Goal: Task Accomplishment & Management: Complete application form

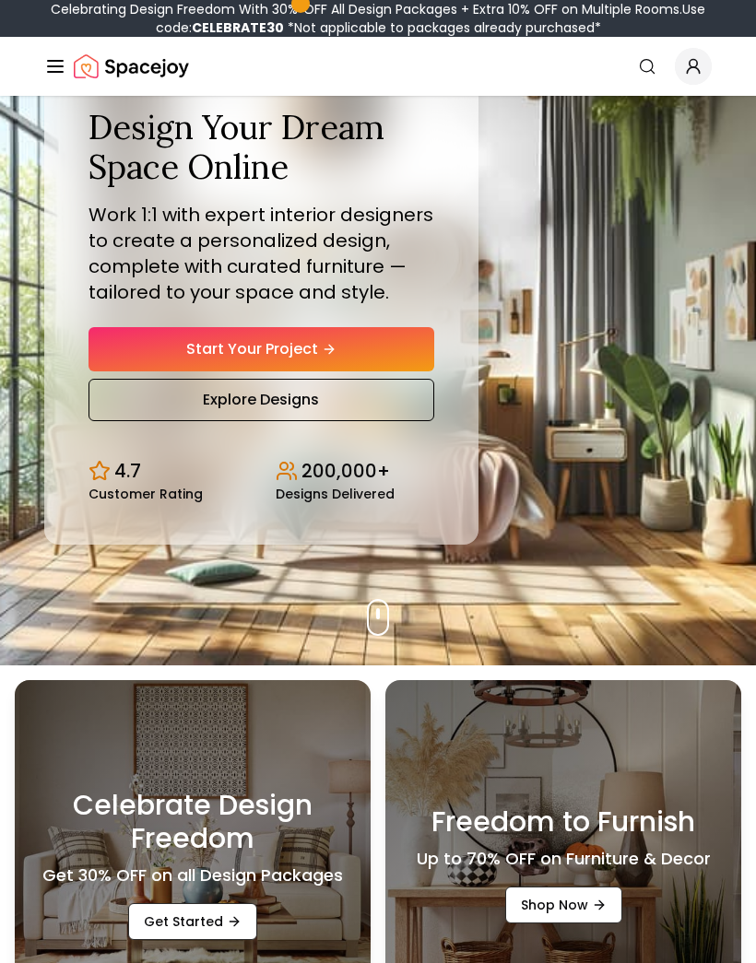
scroll to position [137, 0]
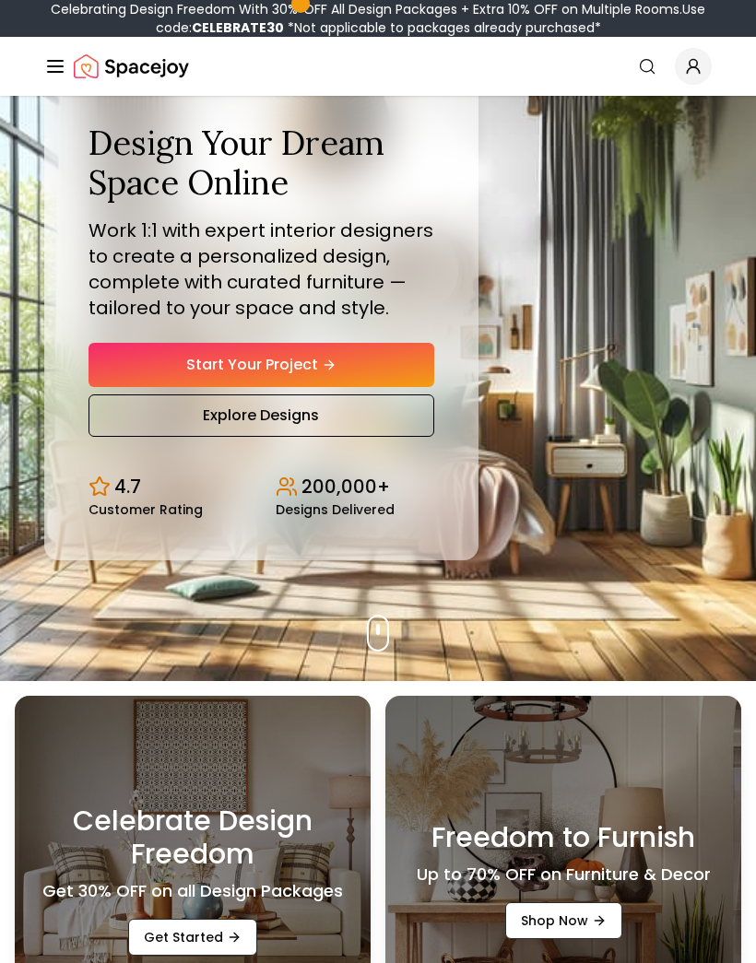
click at [100, 387] on link "Start Your Project" at bounding box center [261, 365] width 346 height 44
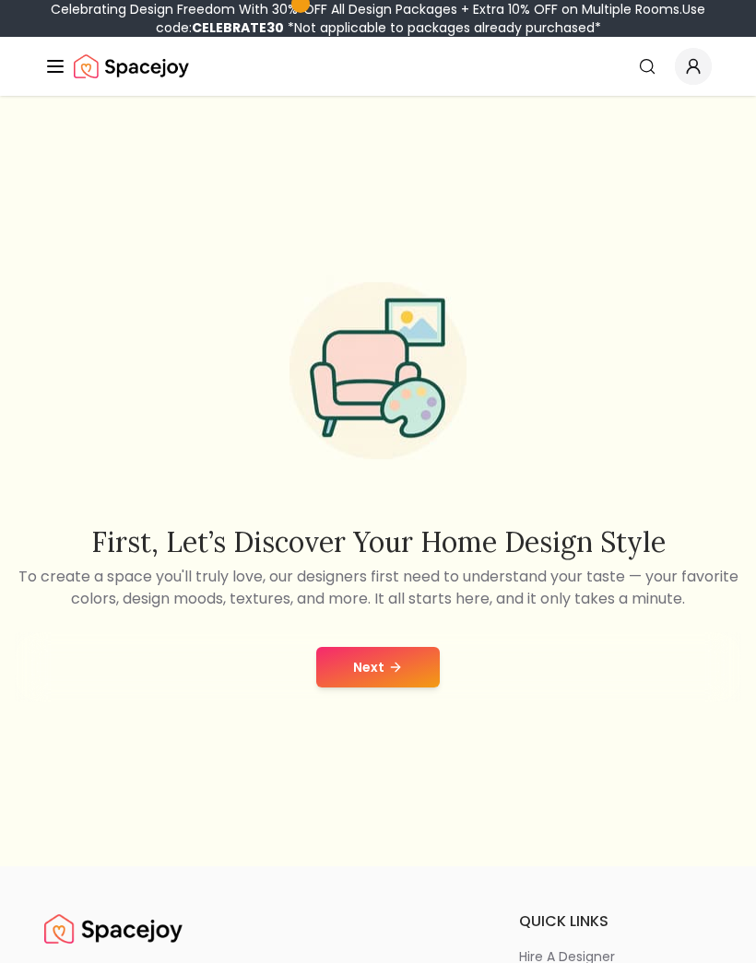
click at [403, 688] on button "Next" at bounding box center [377, 667] width 123 height 41
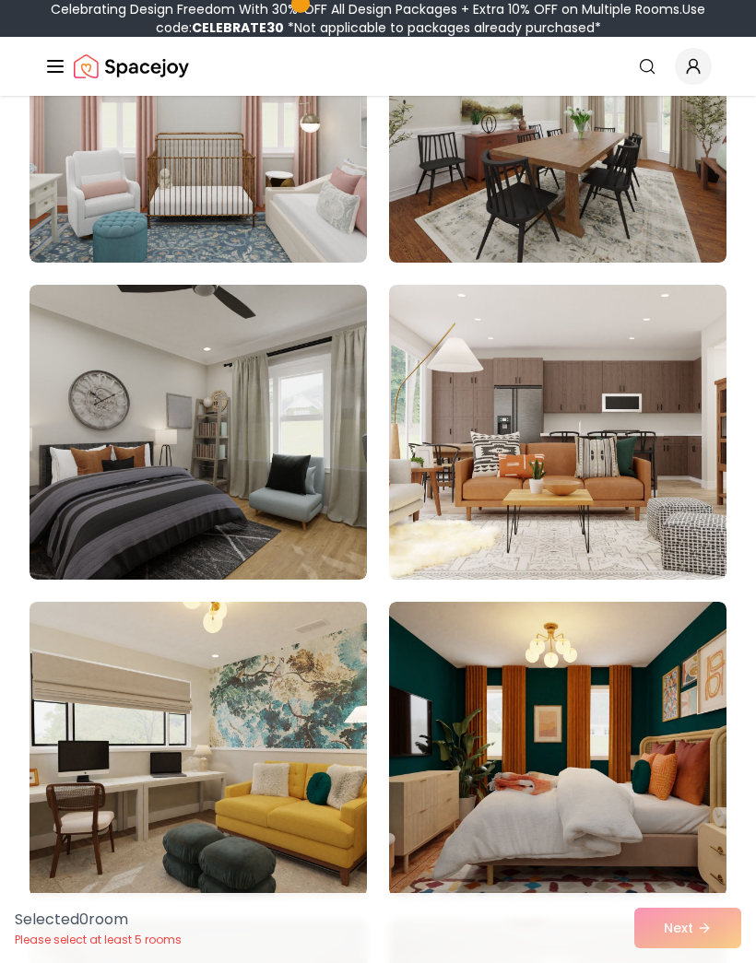
scroll to position [373, 0]
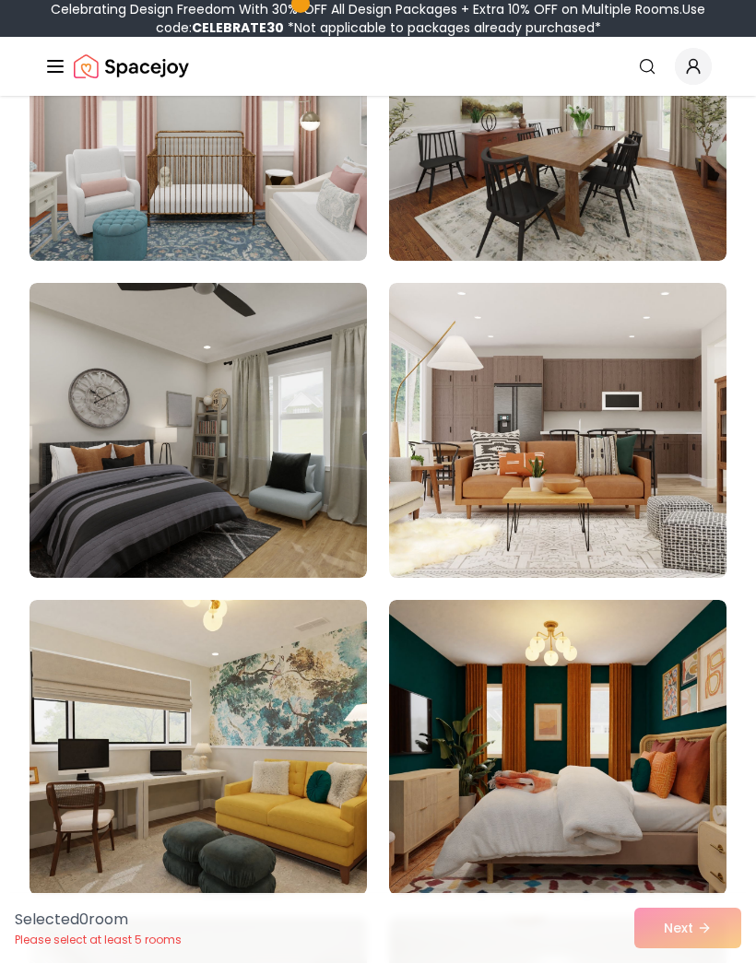
click at [56, 752] on img at bounding box center [197, 747] width 337 height 295
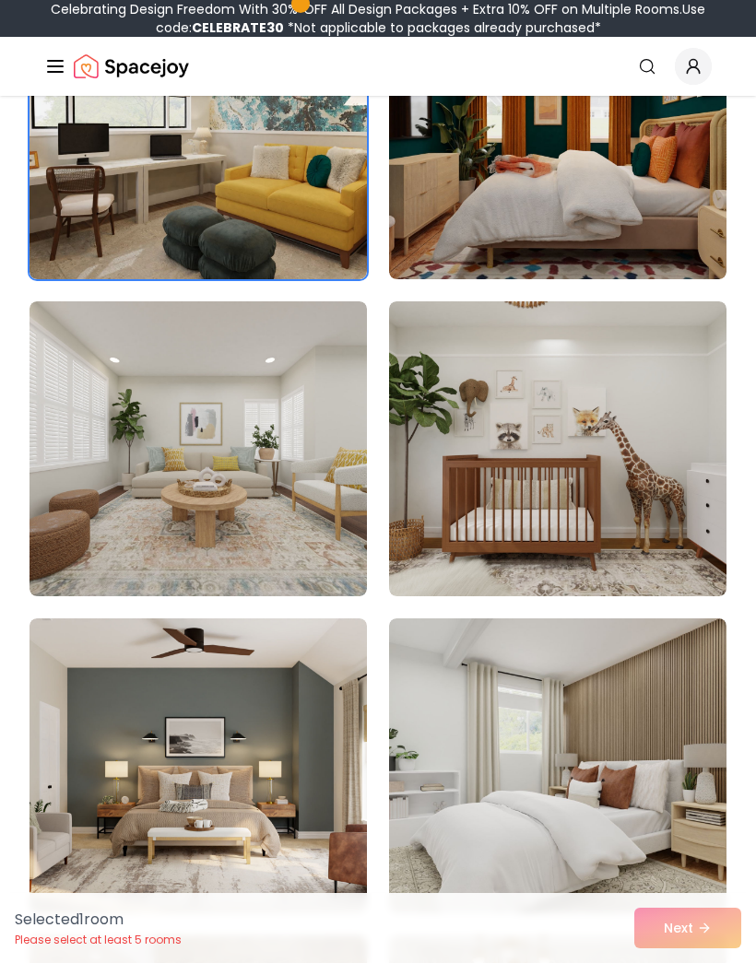
scroll to position [991, 0]
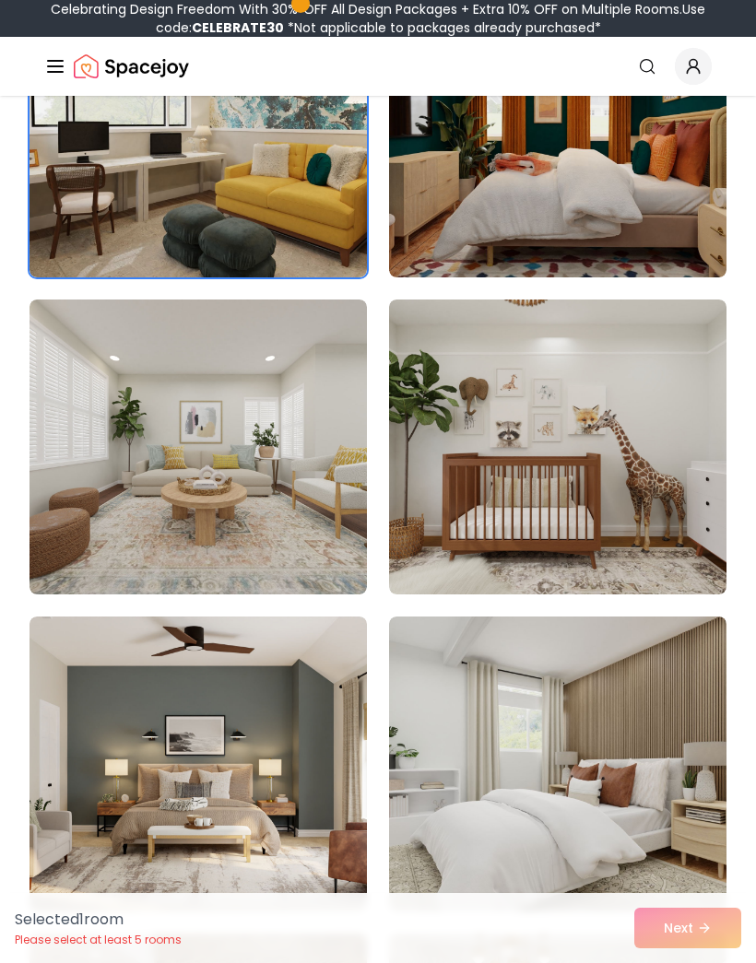
click at [705, 962] on div "Selected 1 room Please select at least 5 rooms Next" at bounding box center [378, 928] width 756 height 70
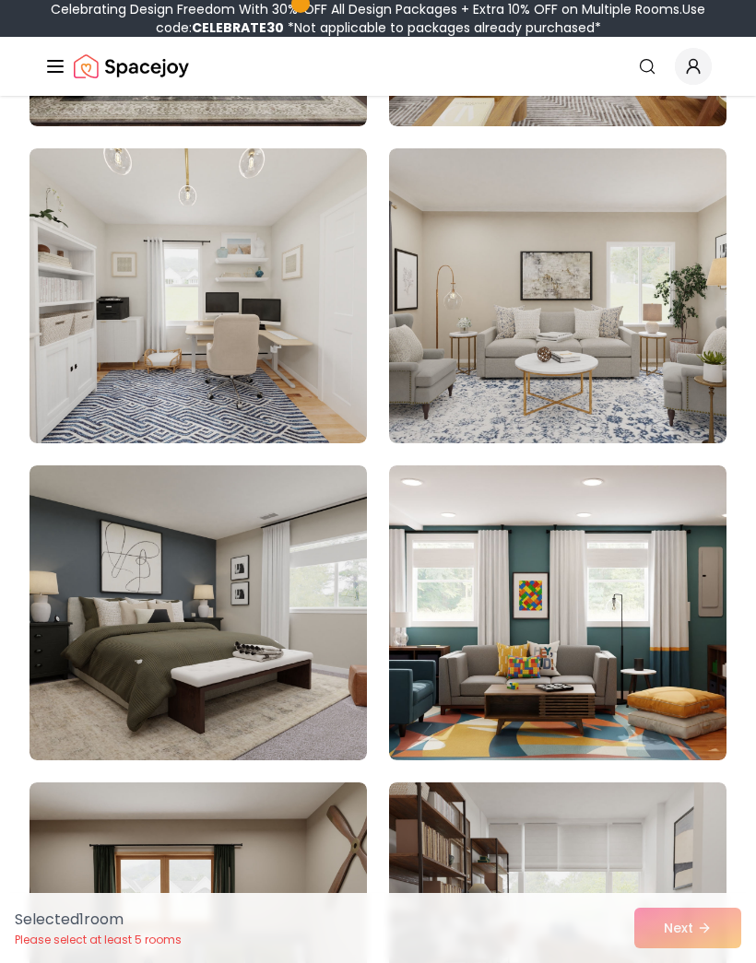
scroll to position [4041, 0]
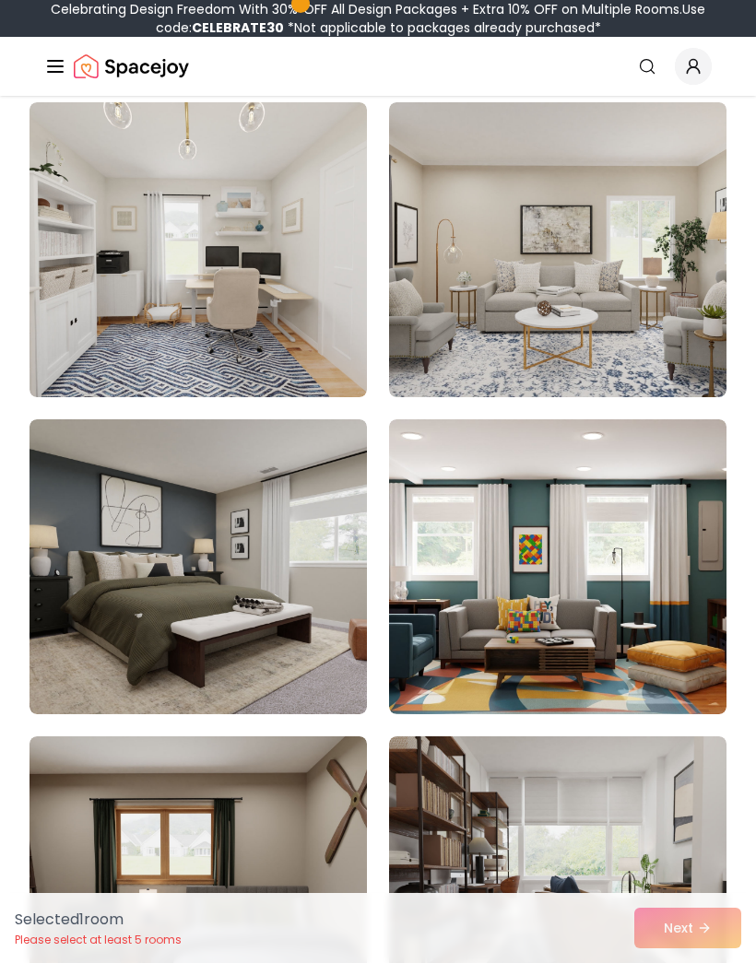
click at [654, 69] on icon "Global" at bounding box center [647, 66] width 18 height 18
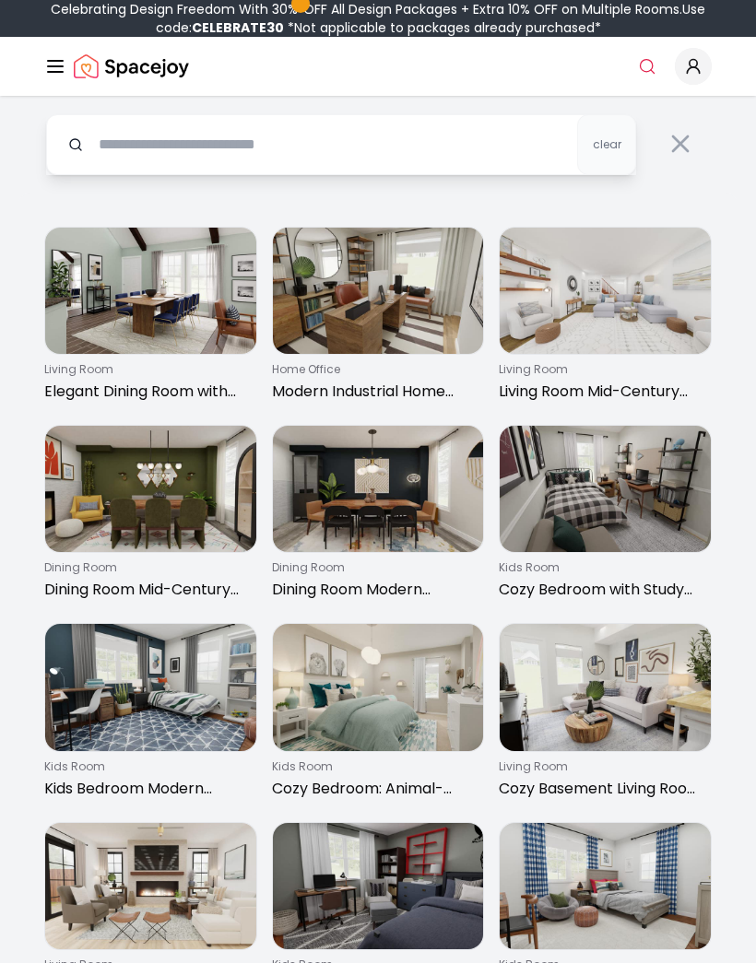
click at [123, 133] on input "text" at bounding box center [341, 144] width 590 height 61
type input "*****"
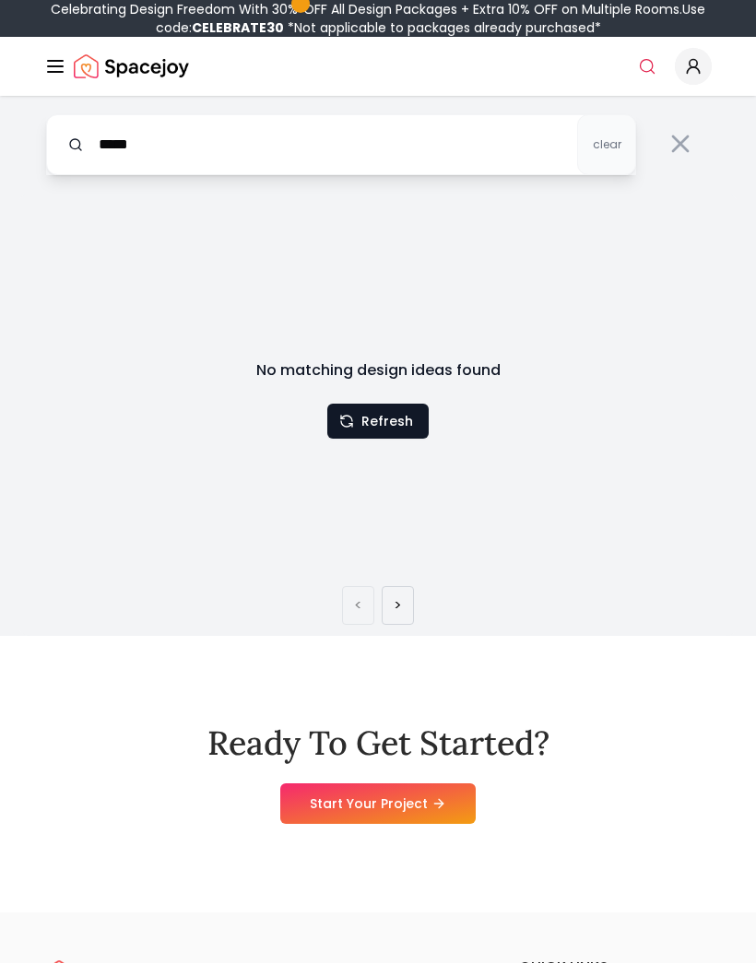
click at [357, 423] on button "Refresh" at bounding box center [377, 421] width 101 height 35
click at [684, 152] on icon at bounding box center [679, 143] width 29 height 29
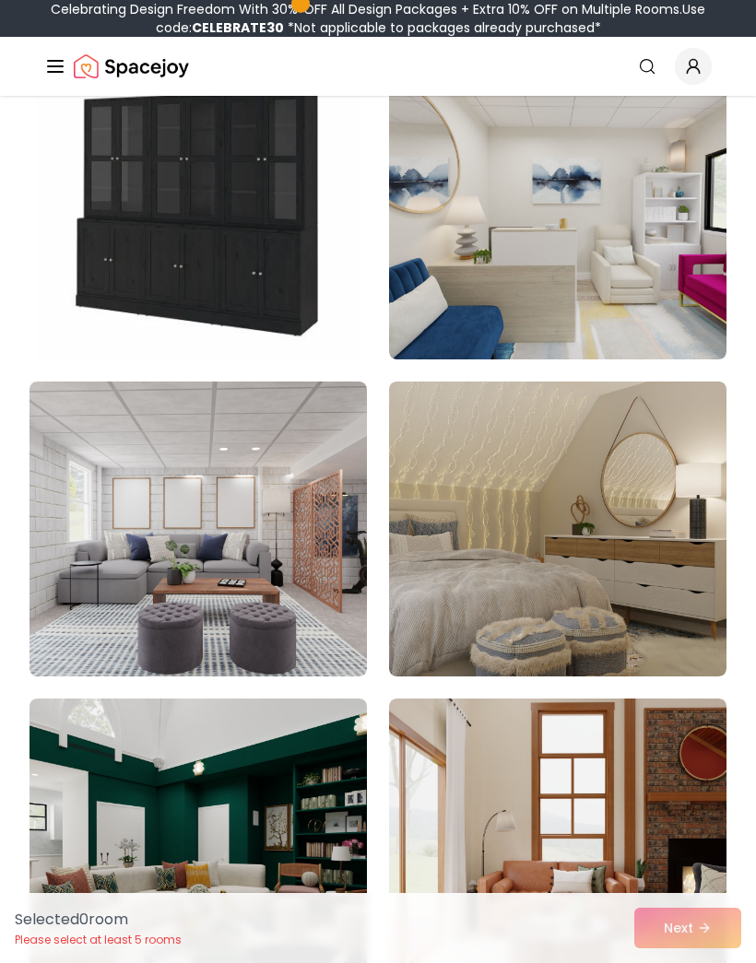
scroll to position [2178, 0]
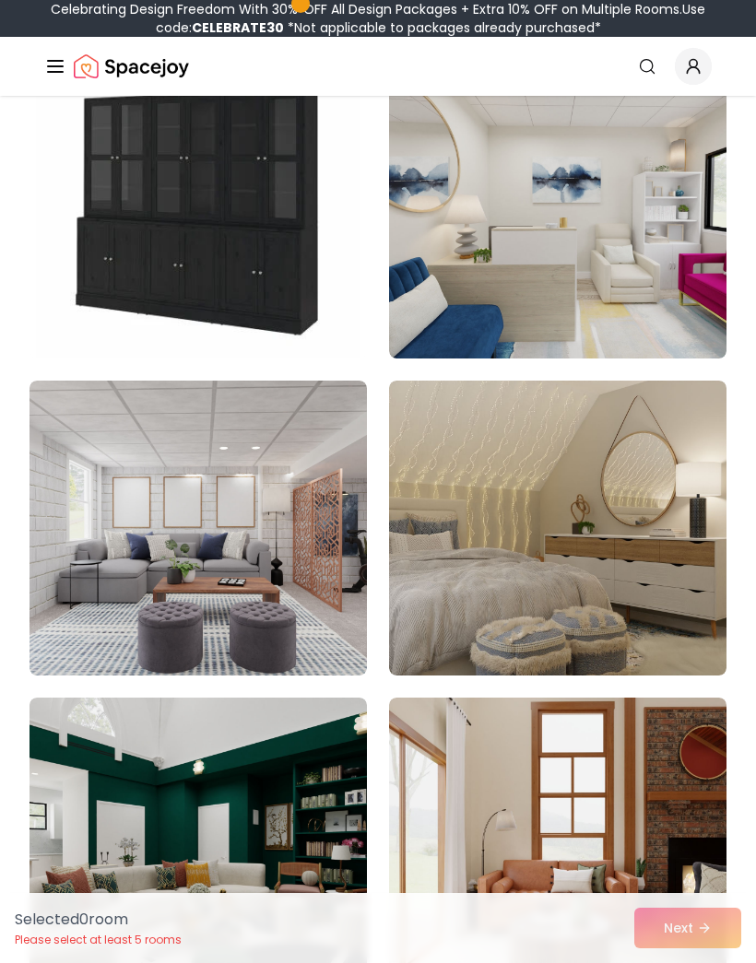
click at [654, 492] on img at bounding box center [557, 528] width 337 height 295
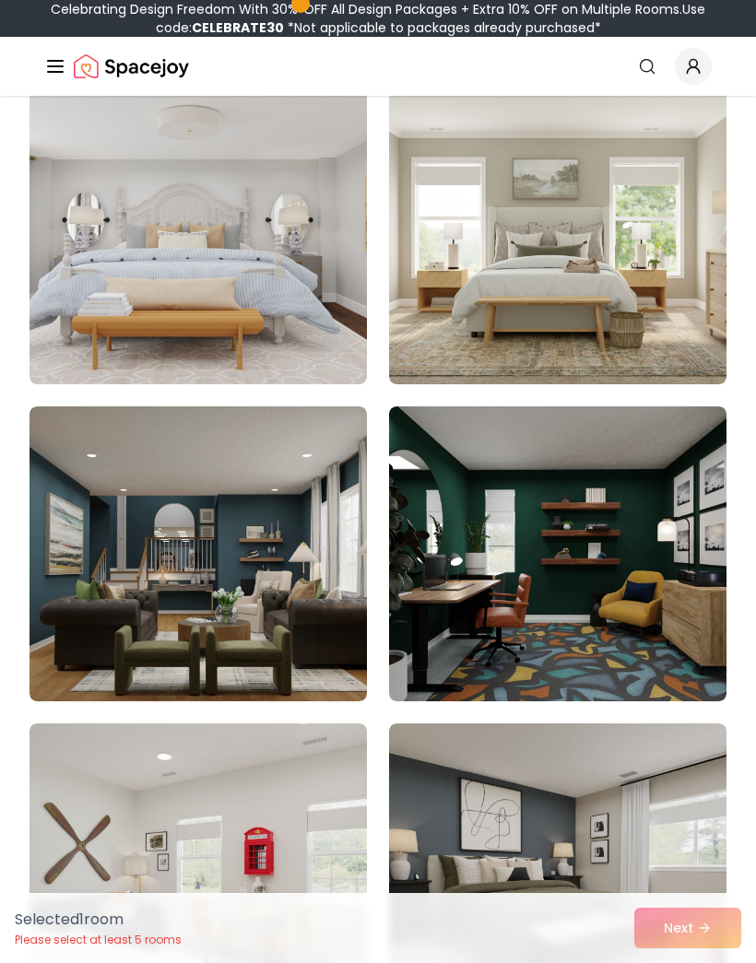
scroll to position [3104, 0]
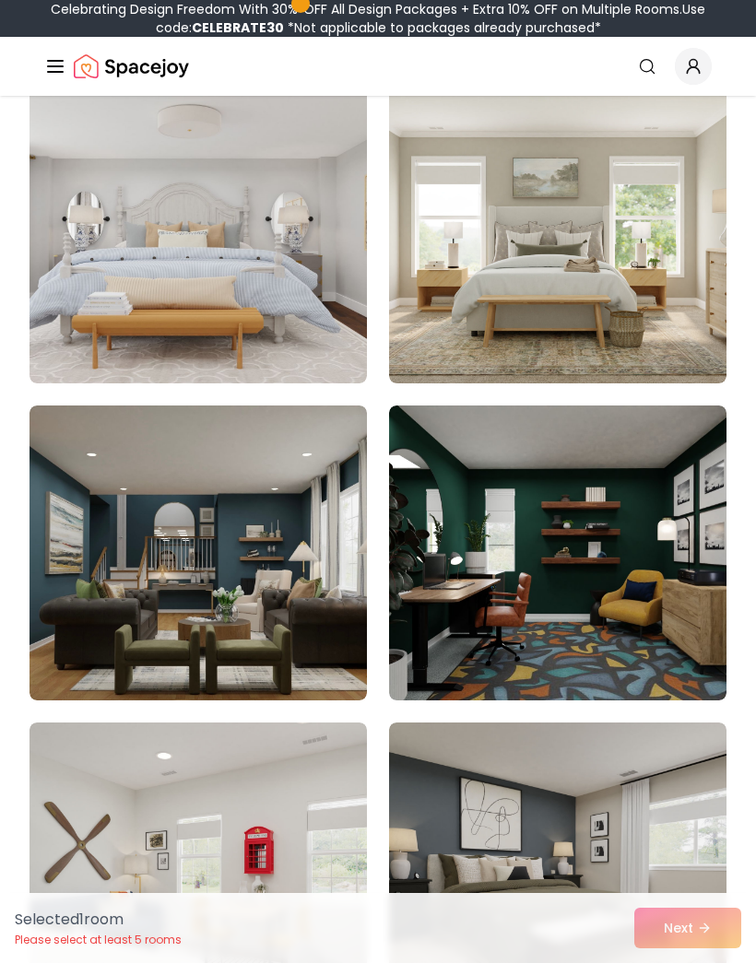
click at [639, 485] on img at bounding box center [557, 552] width 337 height 295
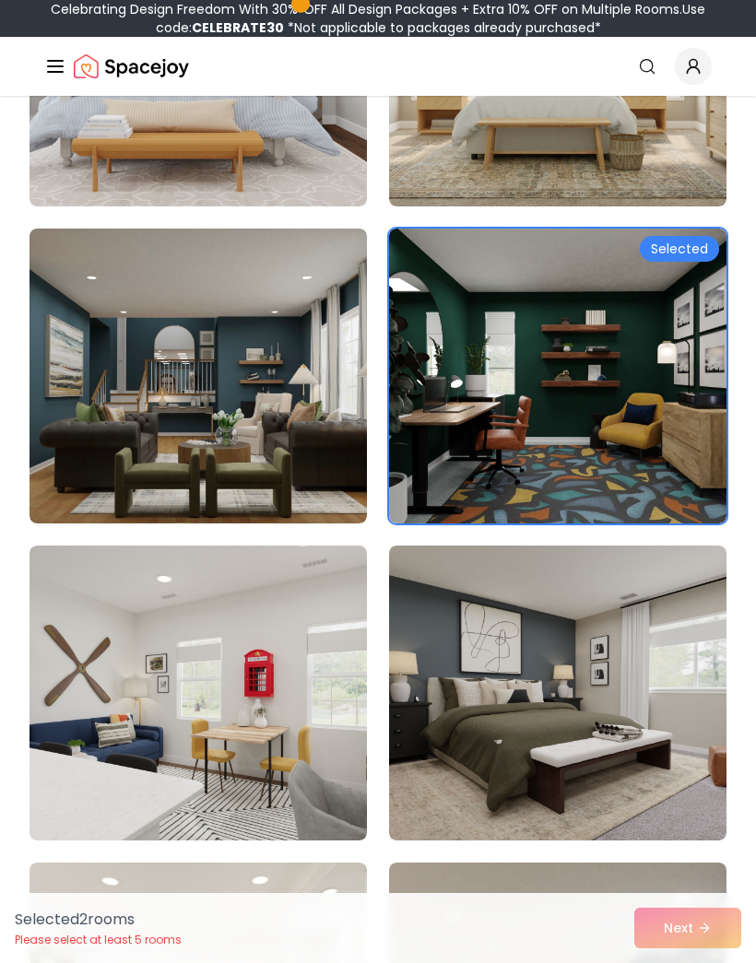
scroll to position [3289, 0]
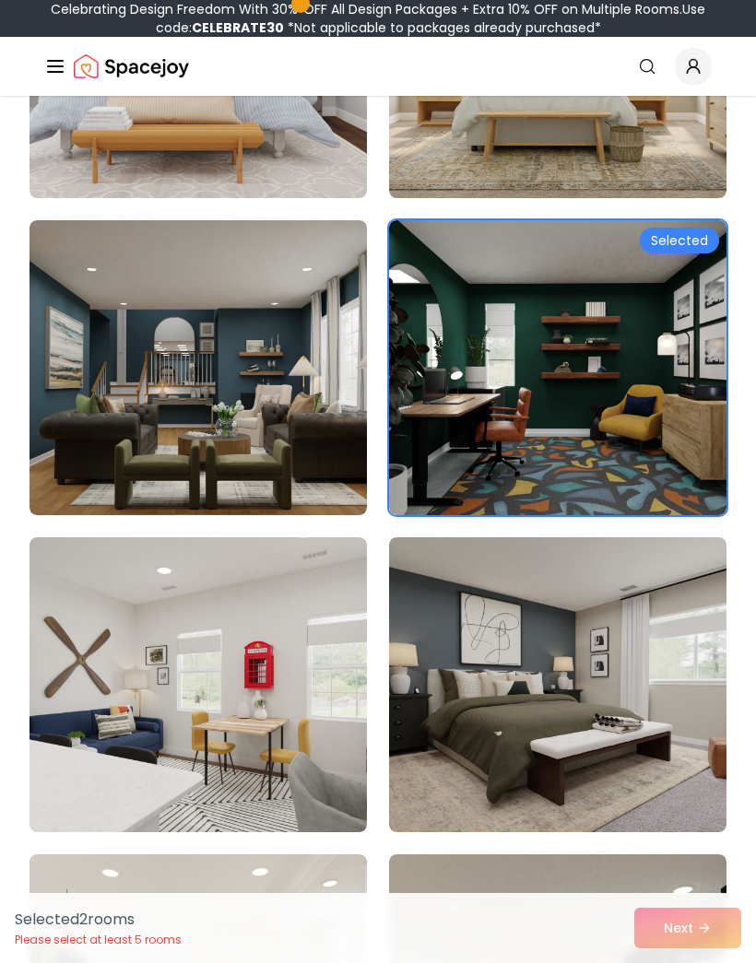
click at [53, 756] on img at bounding box center [197, 684] width 337 height 295
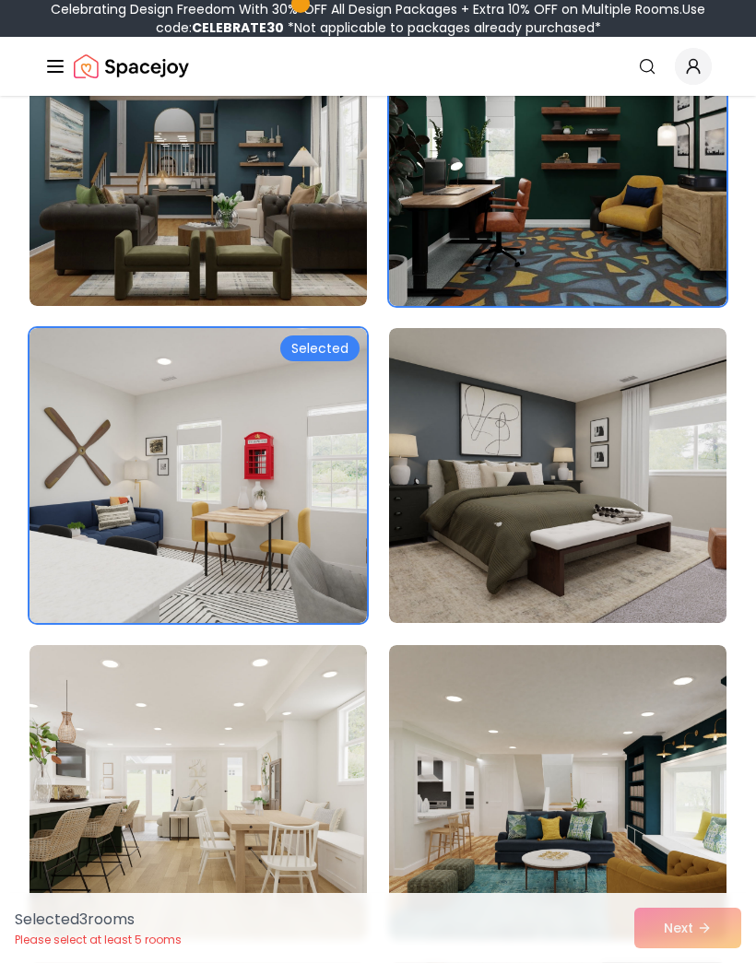
click at [92, 562] on img at bounding box center [197, 475] width 337 height 295
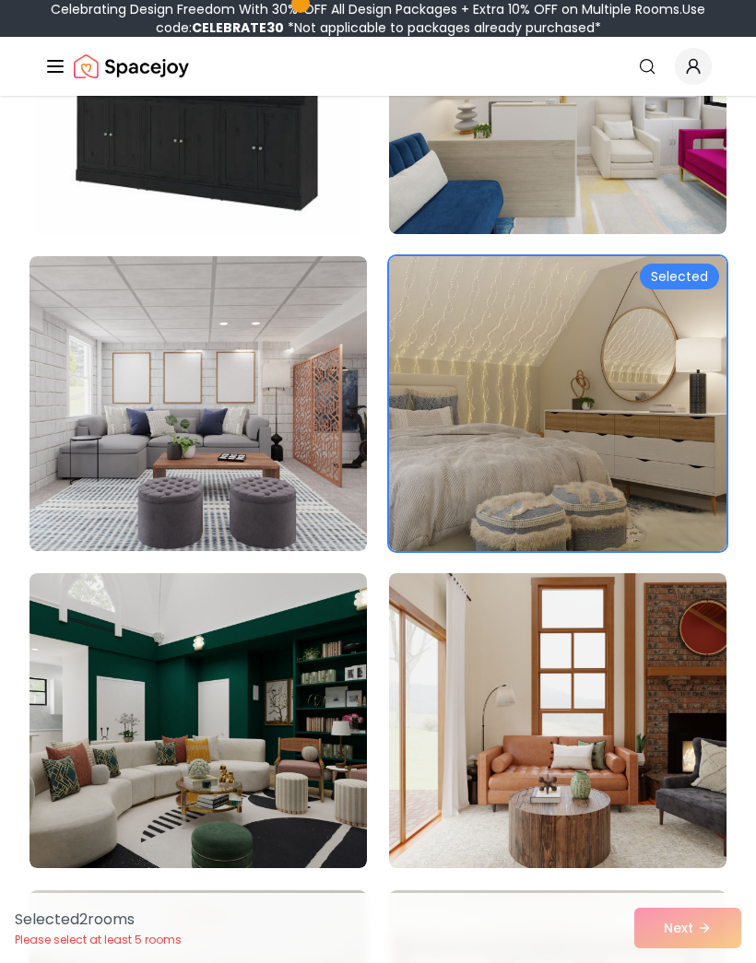
click at [627, 441] on img at bounding box center [557, 403] width 337 height 295
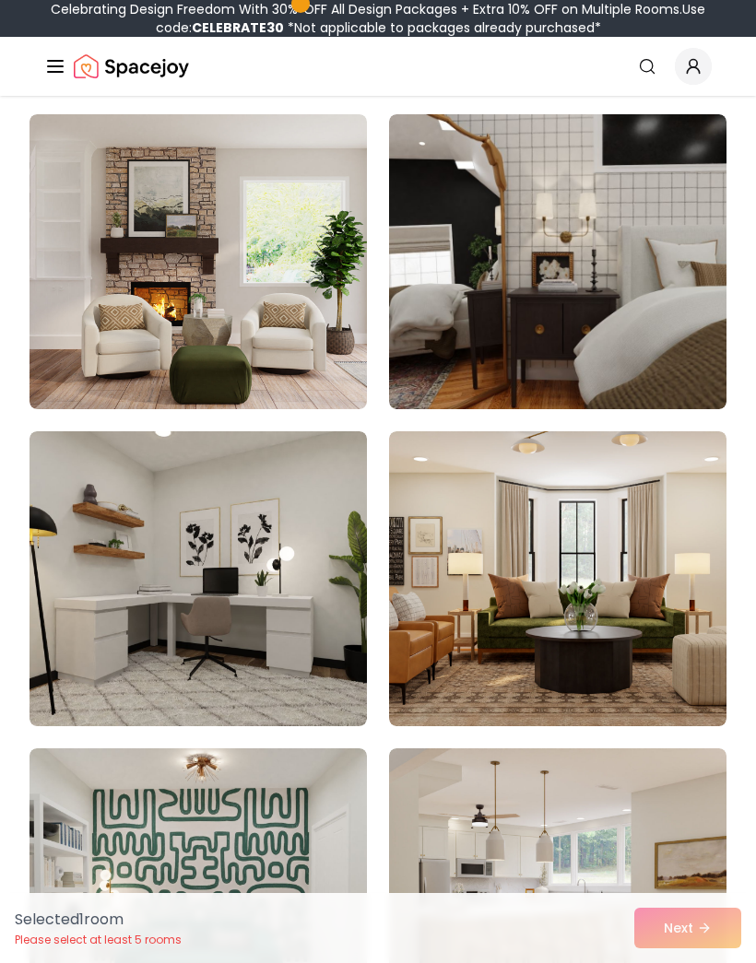
scroll to position [4358, 0]
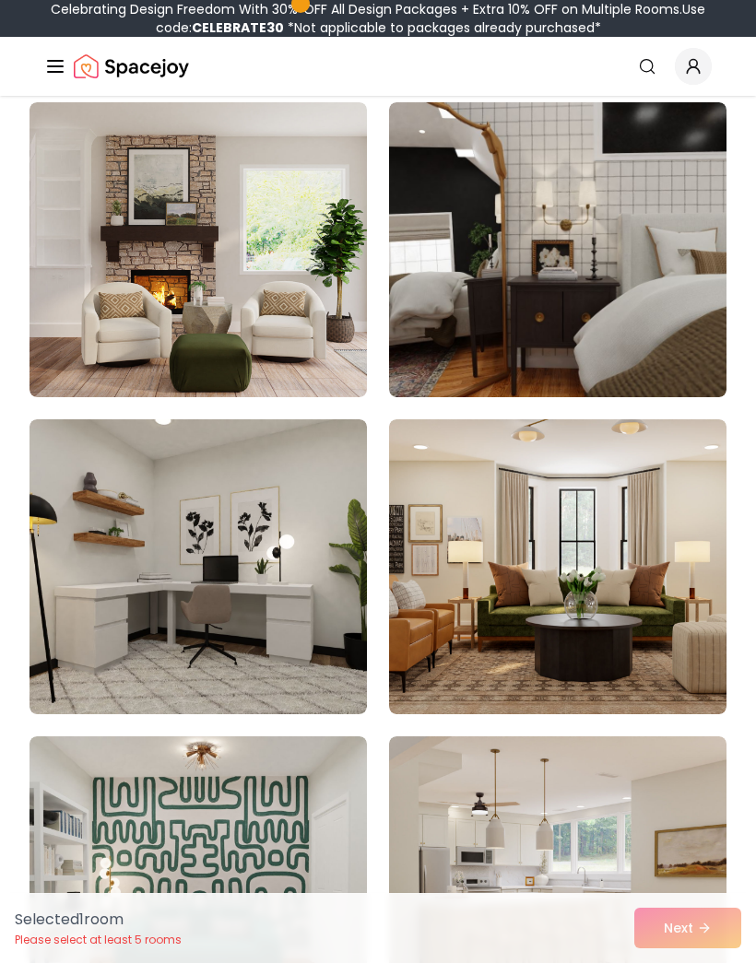
click at [121, 668] on img at bounding box center [197, 566] width 337 height 295
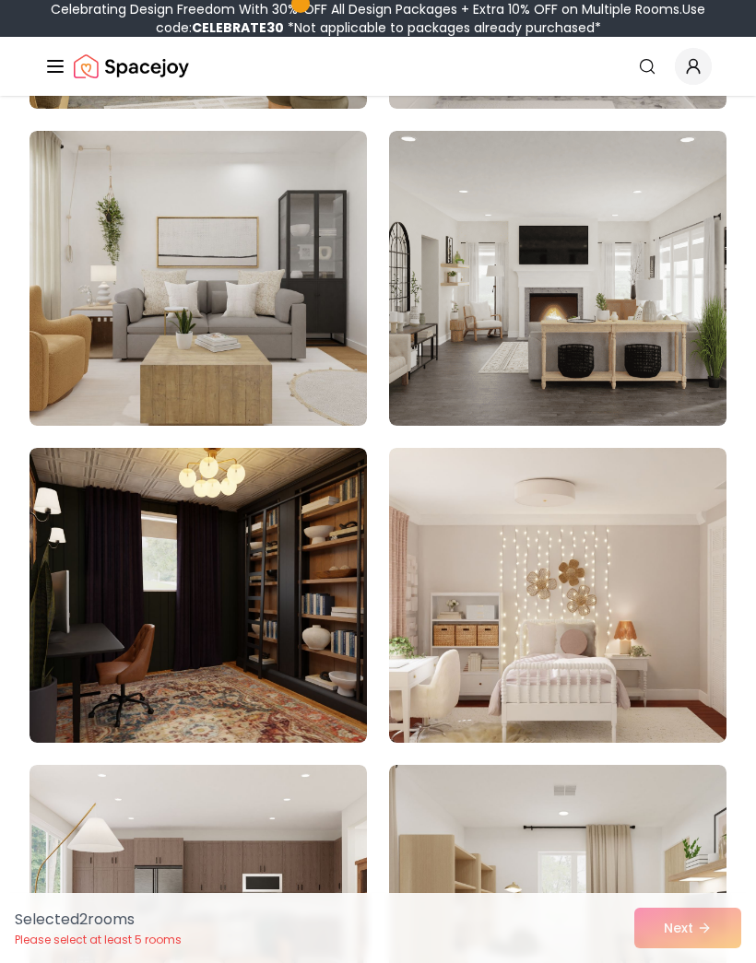
scroll to position [10991, 0]
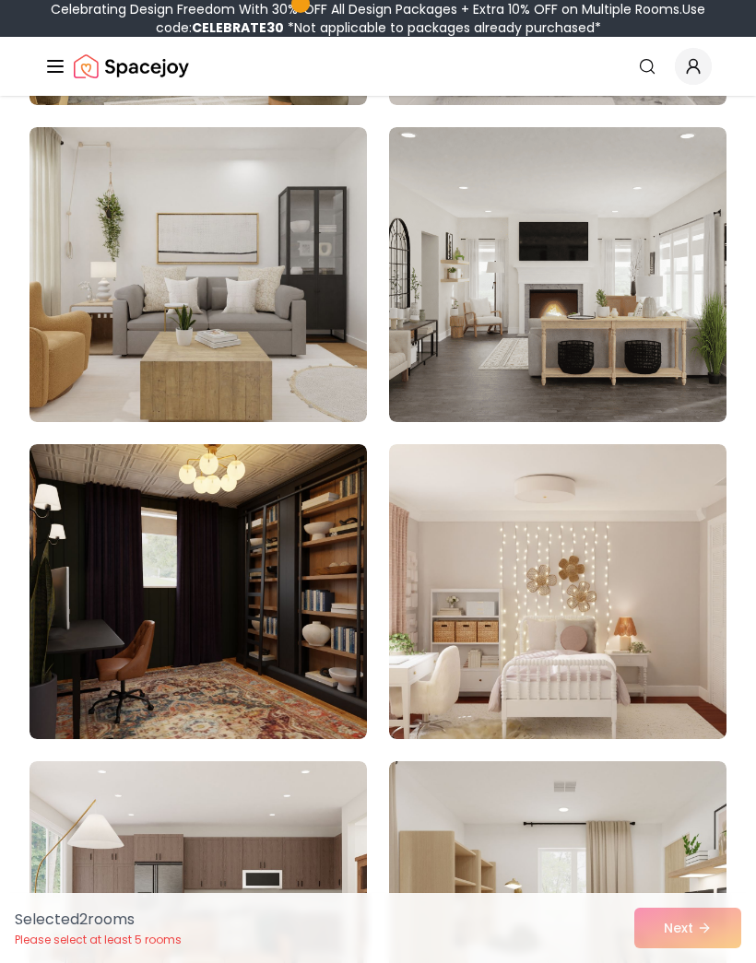
click at [91, 654] on img at bounding box center [197, 591] width 337 height 295
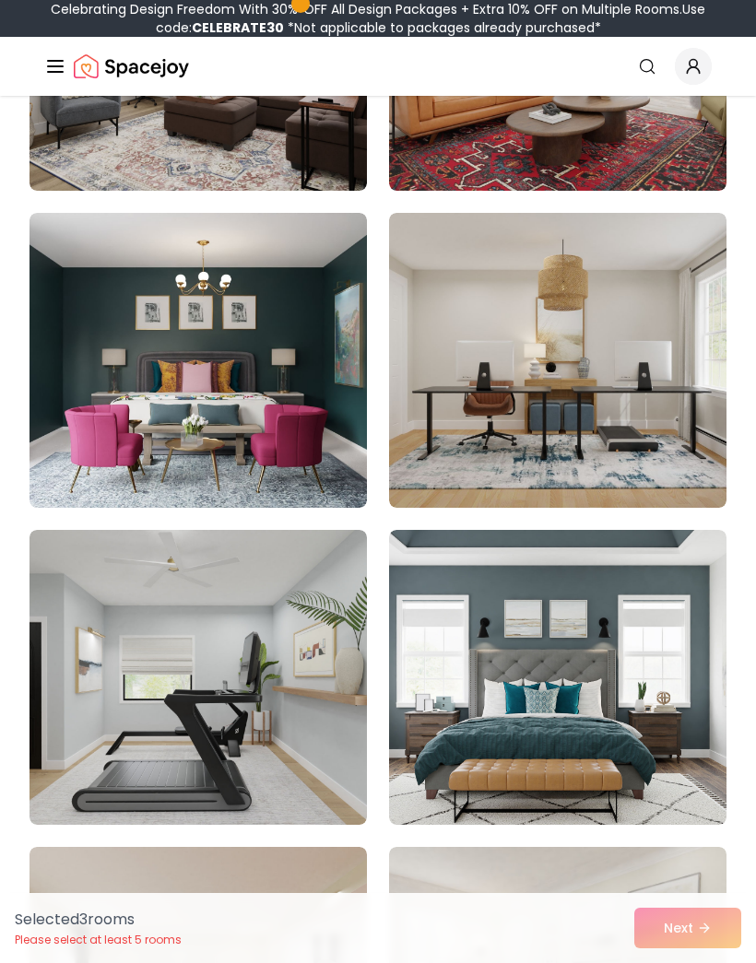
click at [691, 426] on img at bounding box center [557, 360] width 337 height 295
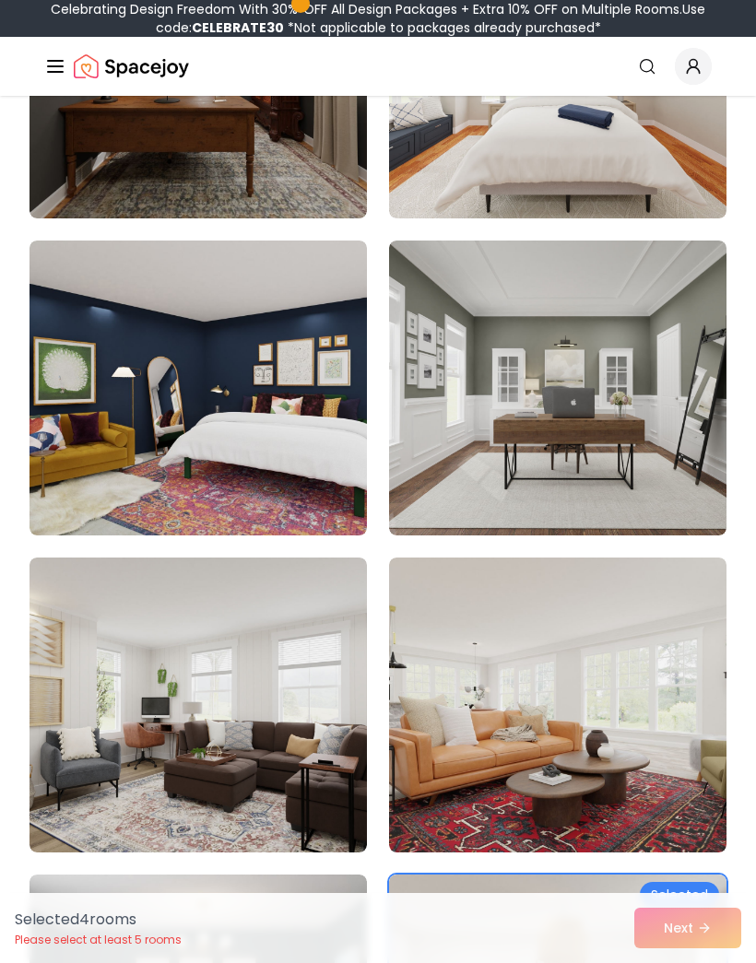
scroll to position [12449, 0]
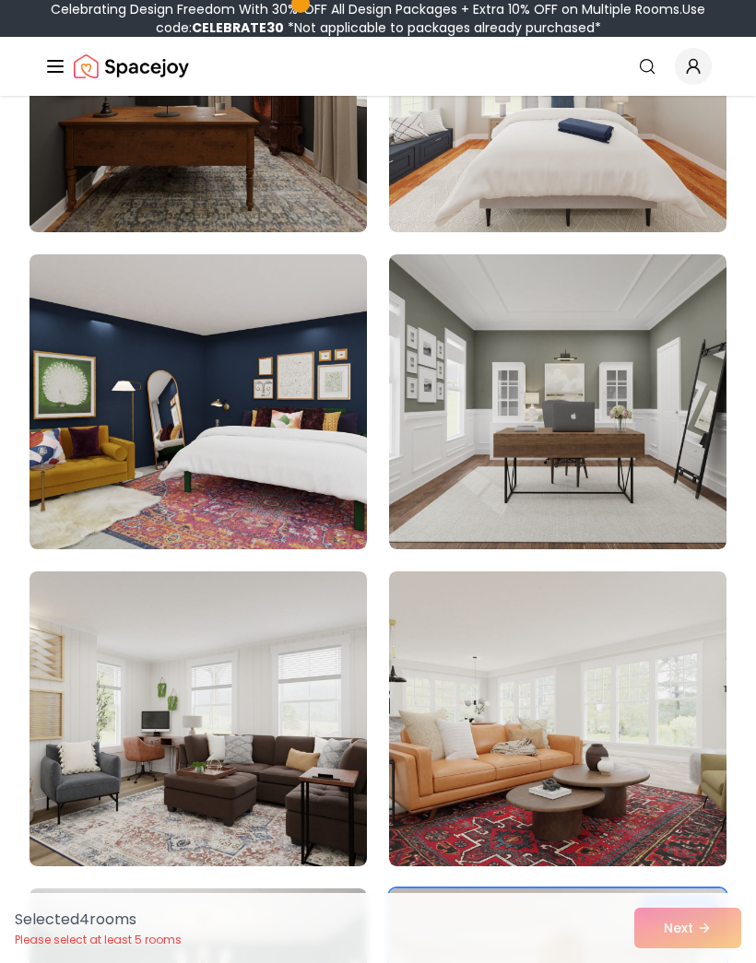
click at [687, 510] on img at bounding box center [557, 401] width 337 height 295
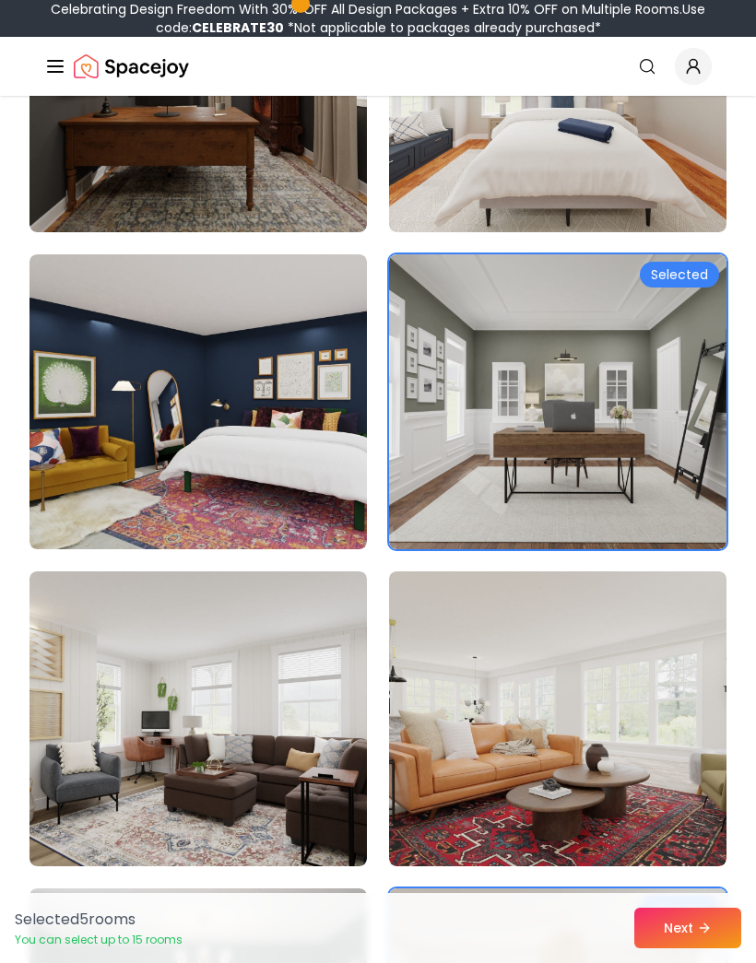
click at [711, 920] on button "Next" at bounding box center [687, 928] width 107 height 41
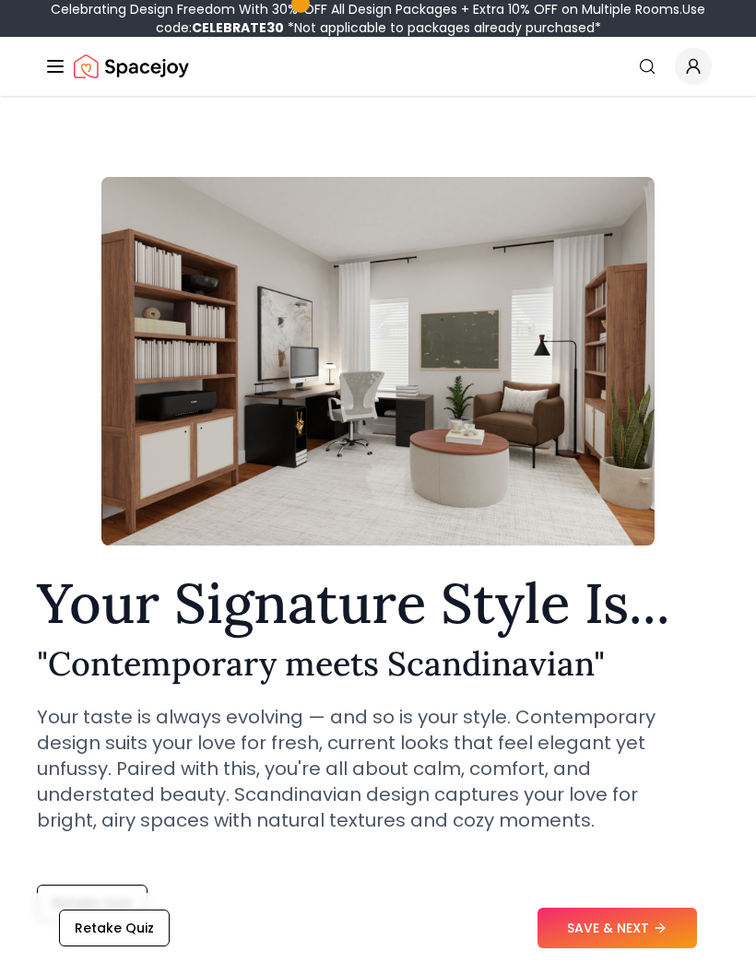
click at [666, 923] on icon at bounding box center [659, 928] width 15 height 15
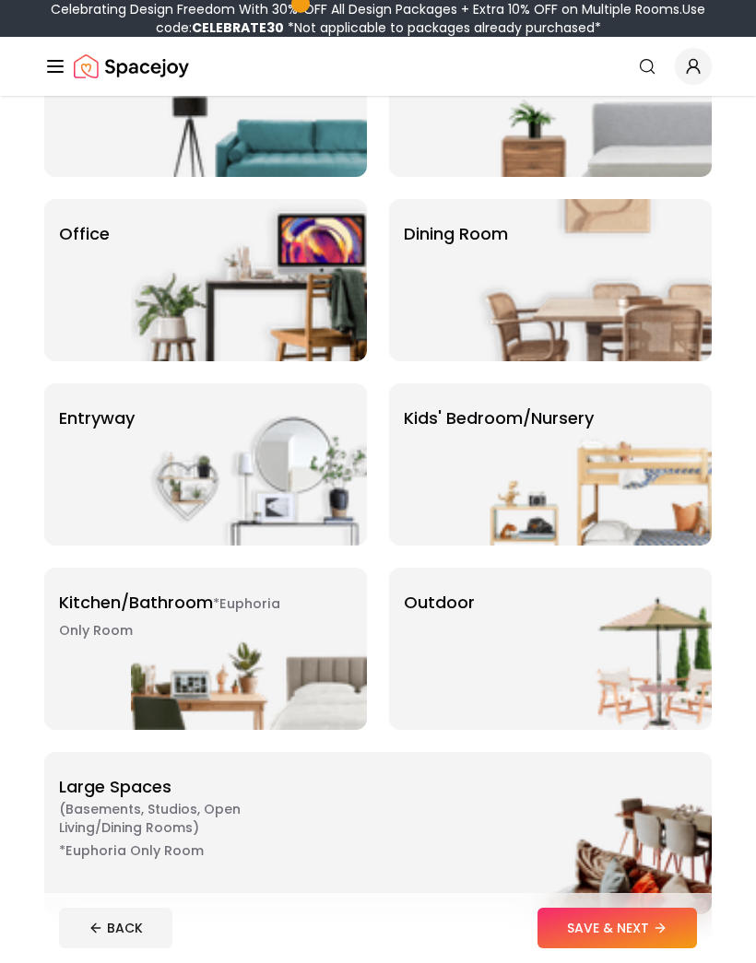
scroll to position [237, 0]
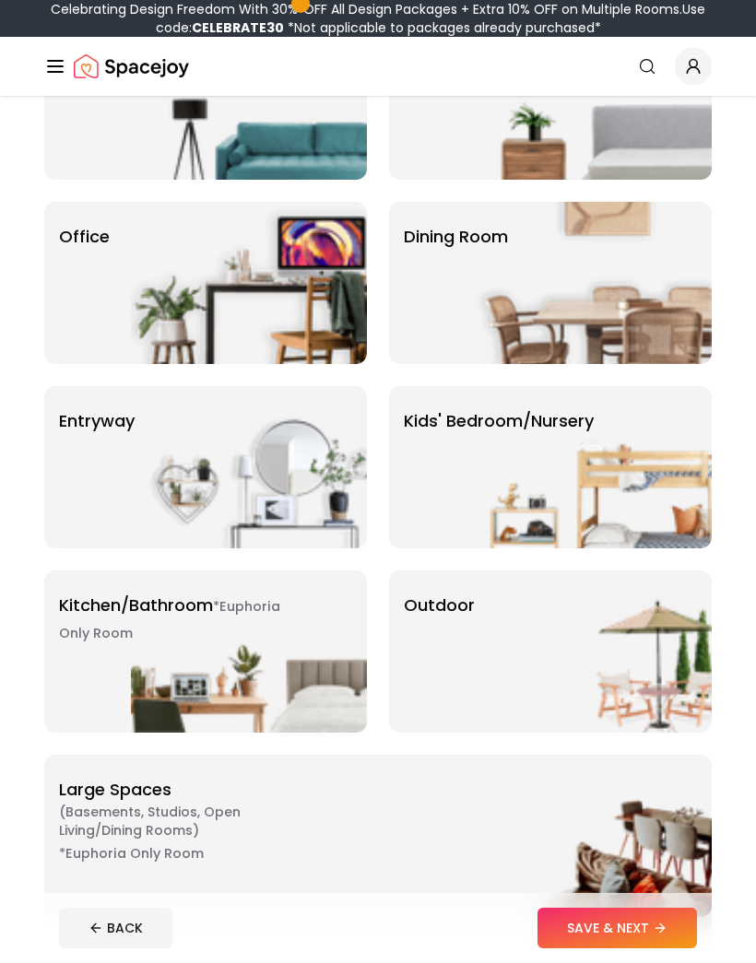
click at [676, 278] on img at bounding box center [594, 283] width 236 height 162
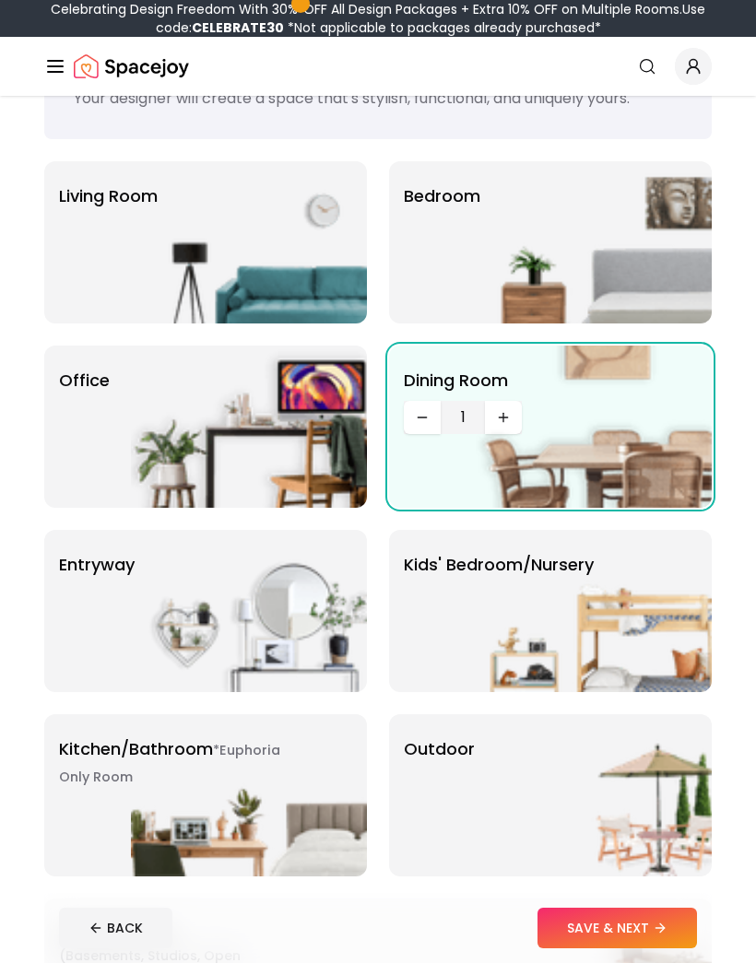
scroll to position [98, 0]
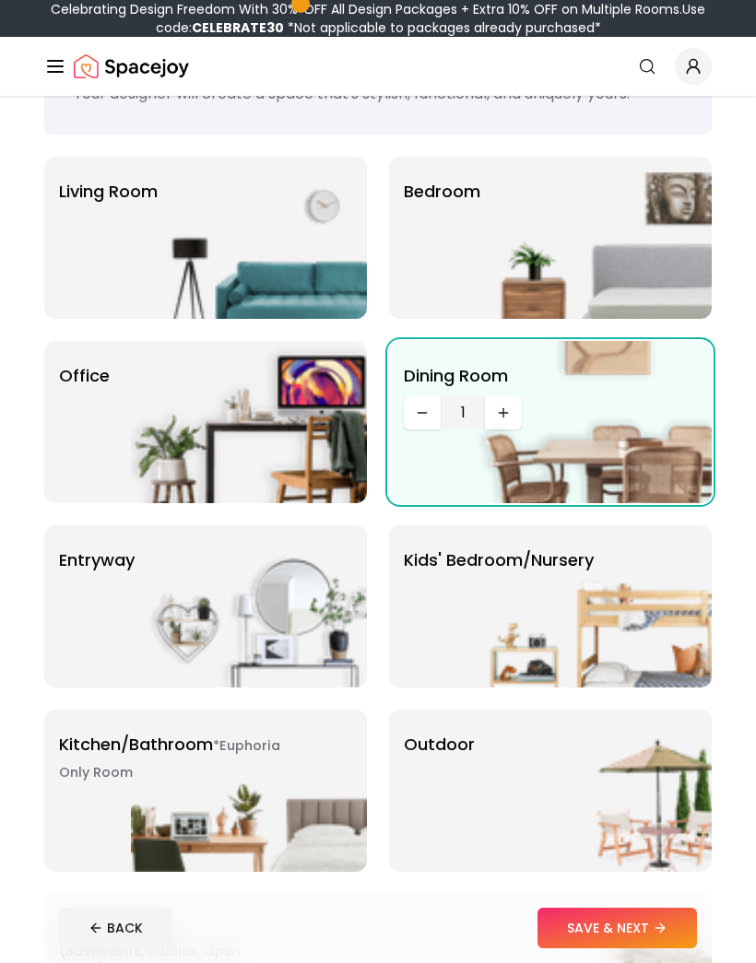
click at [654, 374] on img at bounding box center [594, 422] width 236 height 162
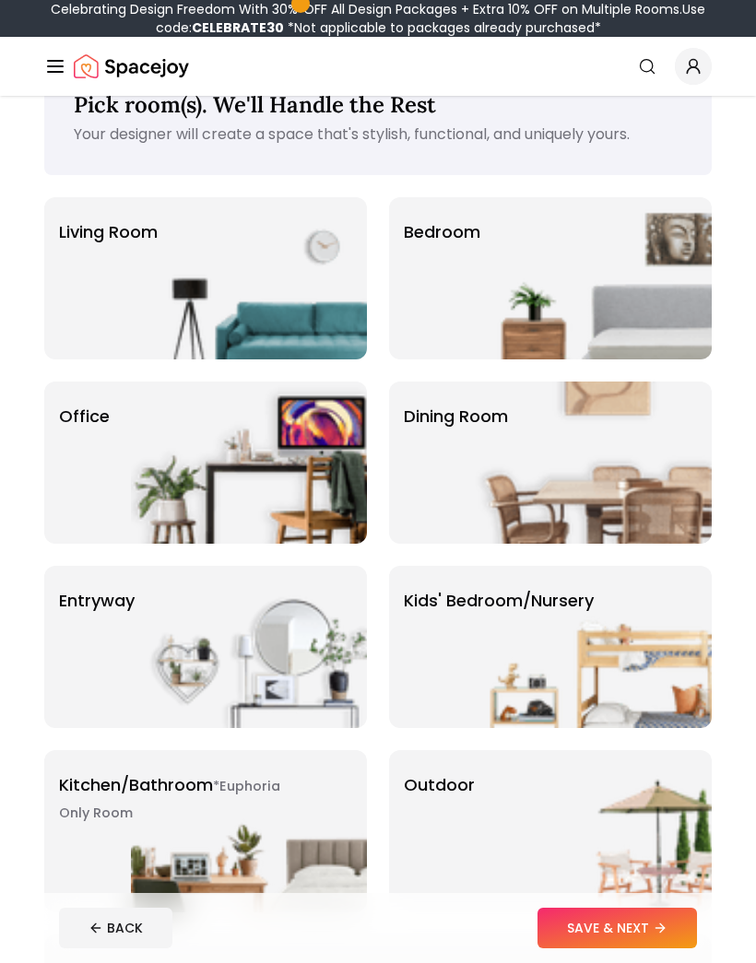
scroll to position [13, 0]
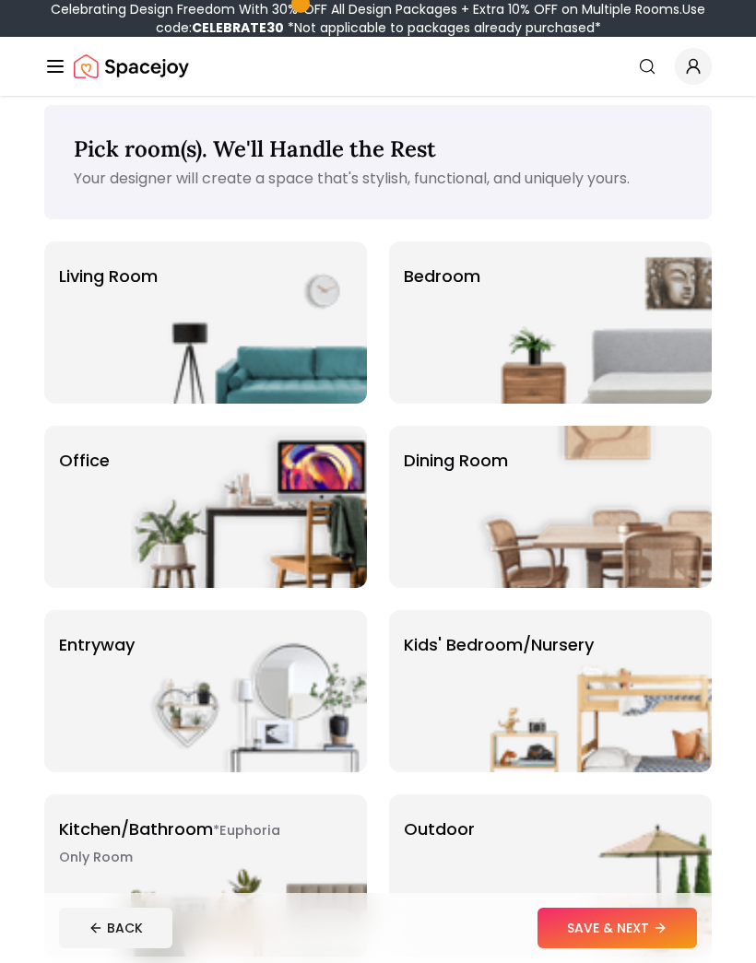
click at [78, 520] on div "Office" at bounding box center [205, 507] width 323 height 162
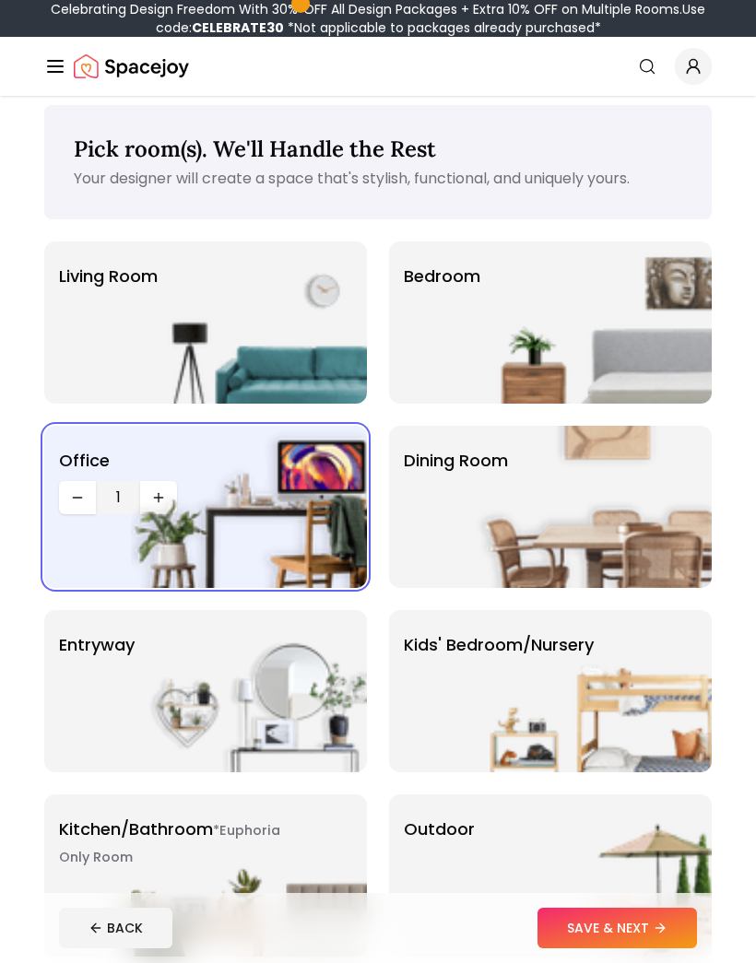
click at [675, 948] on button "SAVE & NEXT" at bounding box center [616, 928] width 159 height 41
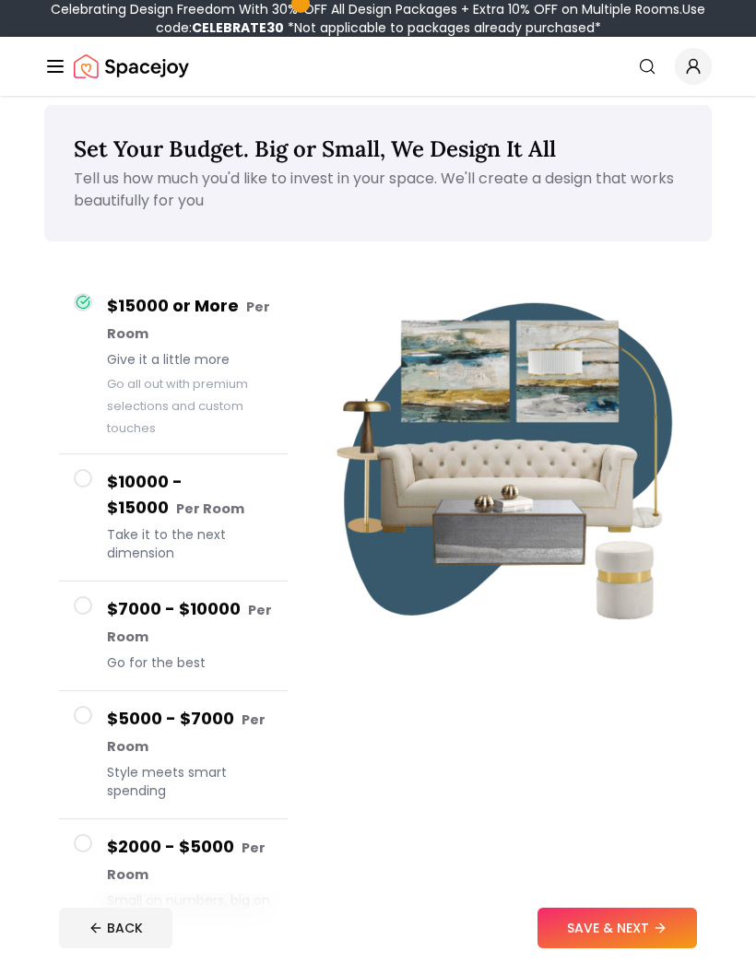
click at [637, 948] on button "SAVE & NEXT" at bounding box center [616, 928] width 159 height 41
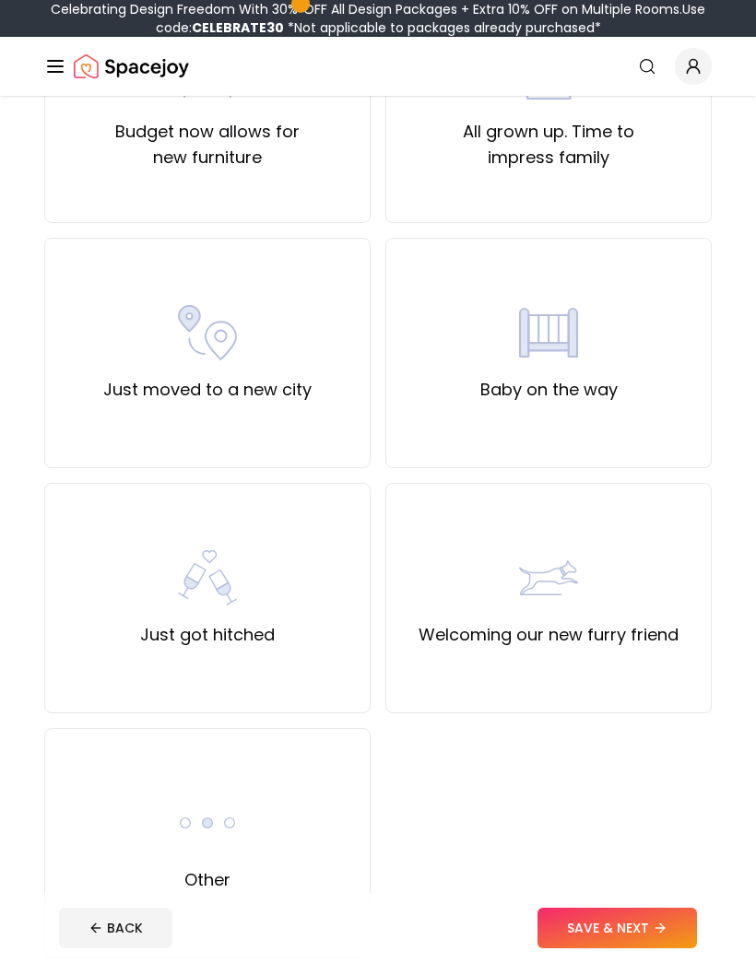
scroll to position [801, 0]
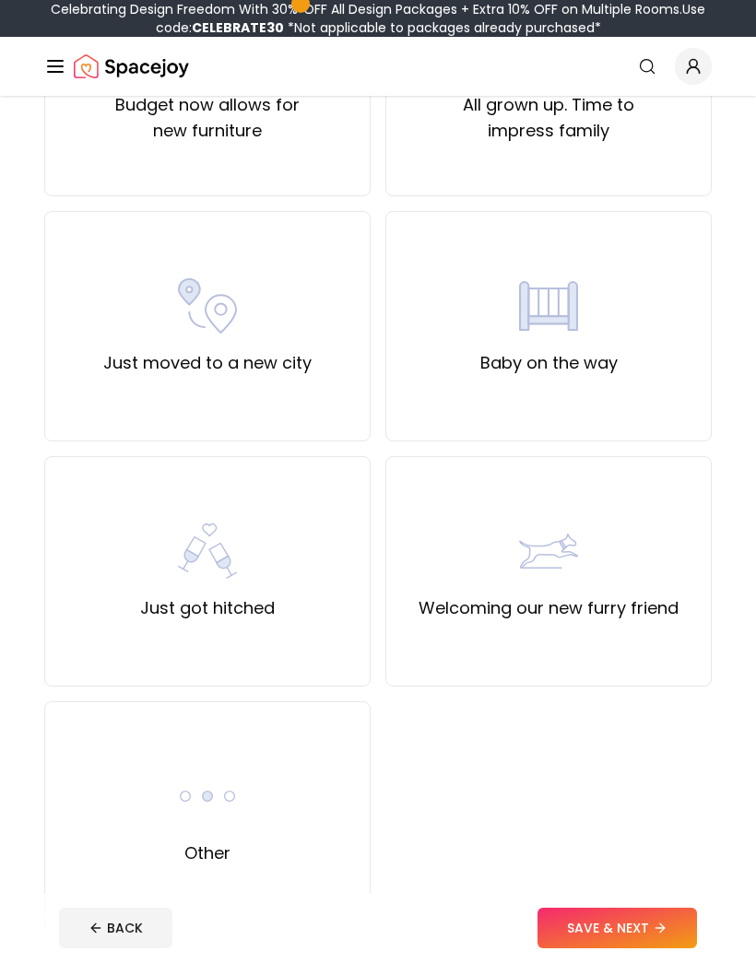
click at [165, 811] on div "Other" at bounding box center [207, 816] width 326 height 230
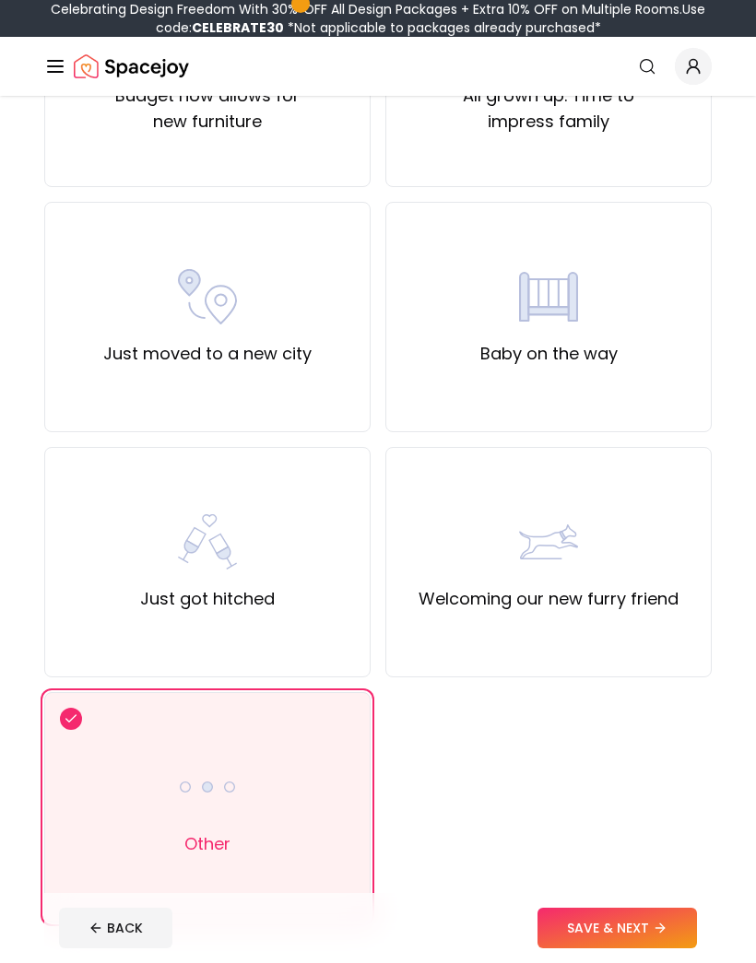
scroll to position [825, 0]
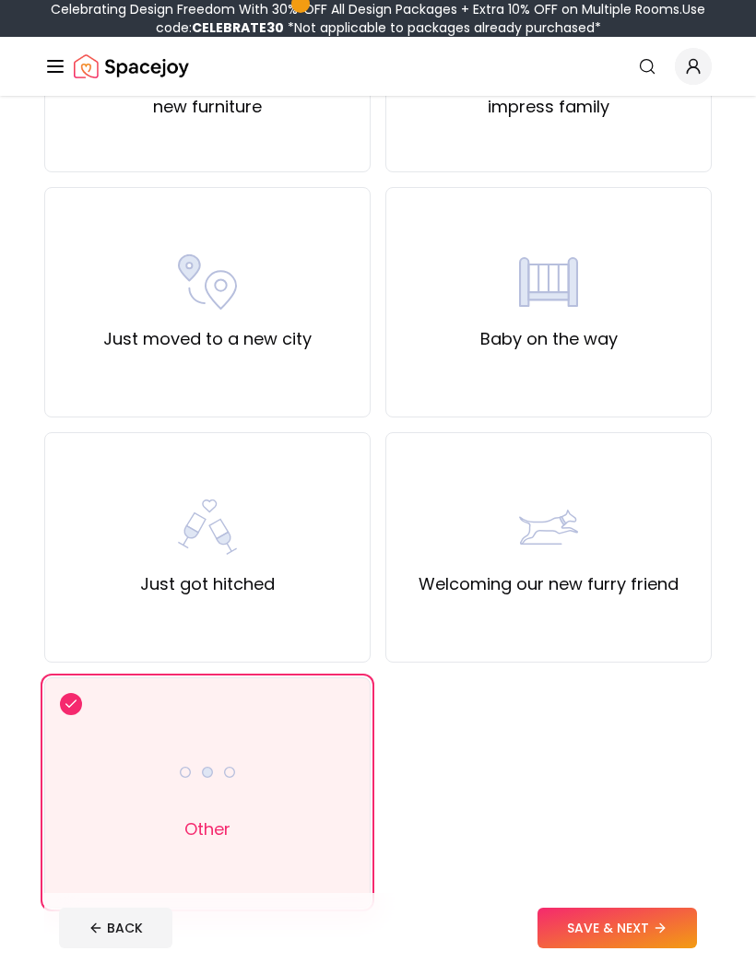
click at [676, 948] on button "SAVE & NEXT" at bounding box center [616, 928] width 159 height 41
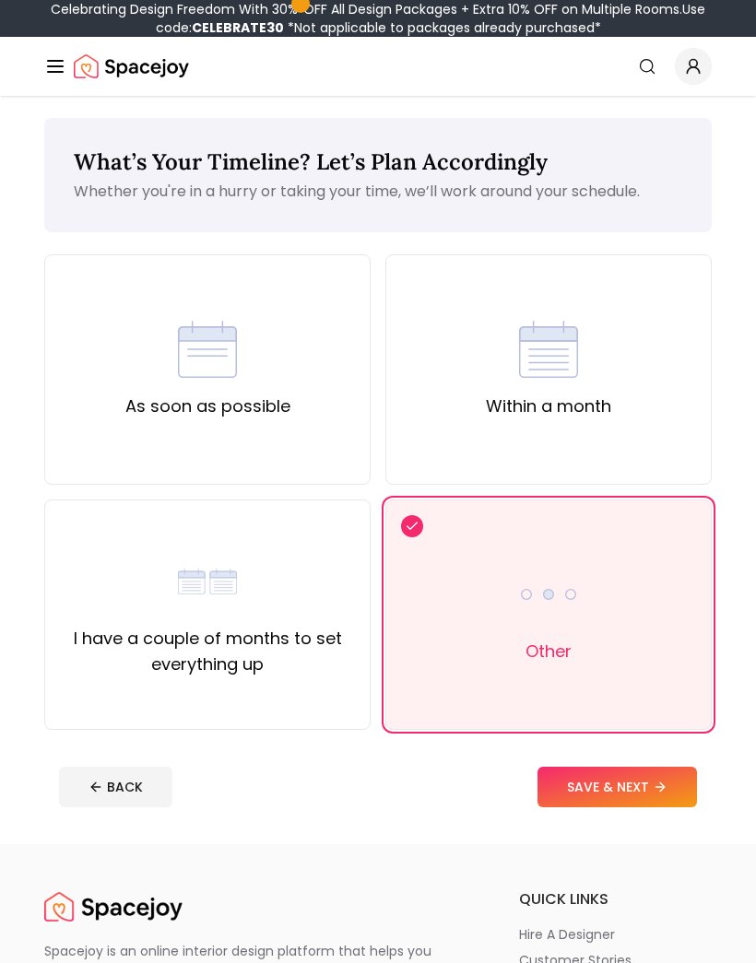
click at [673, 782] on button "SAVE & NEXT" at bounding box center [616, 787] width 159 height 41
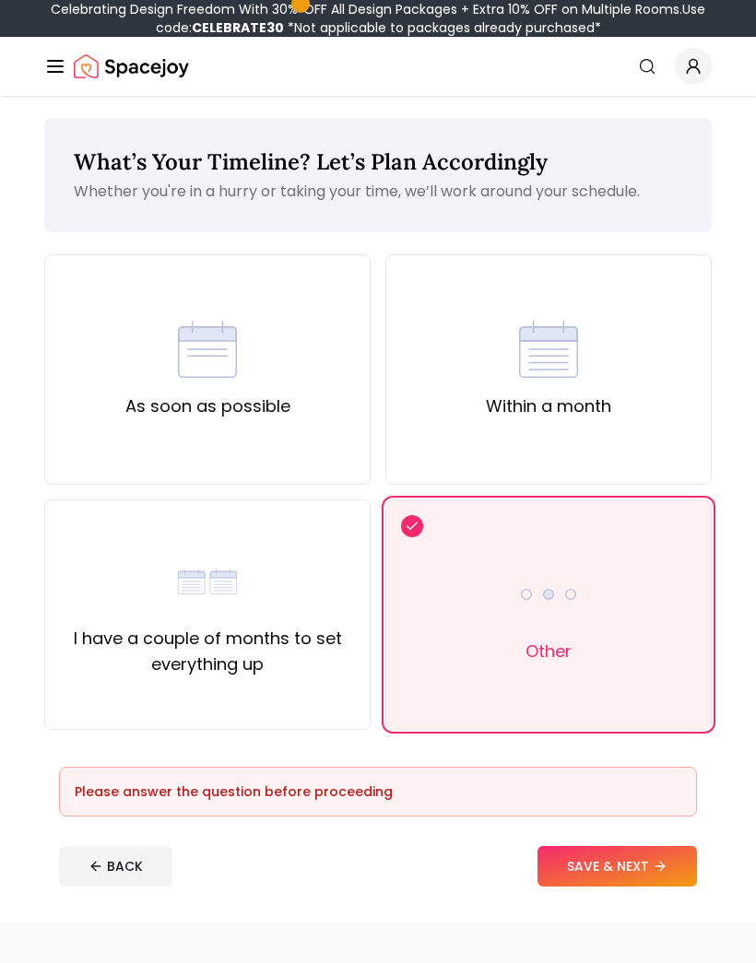
click at [68, 421] on div "As soon as possible" at bounding box center [207, 369] width 326 height 230
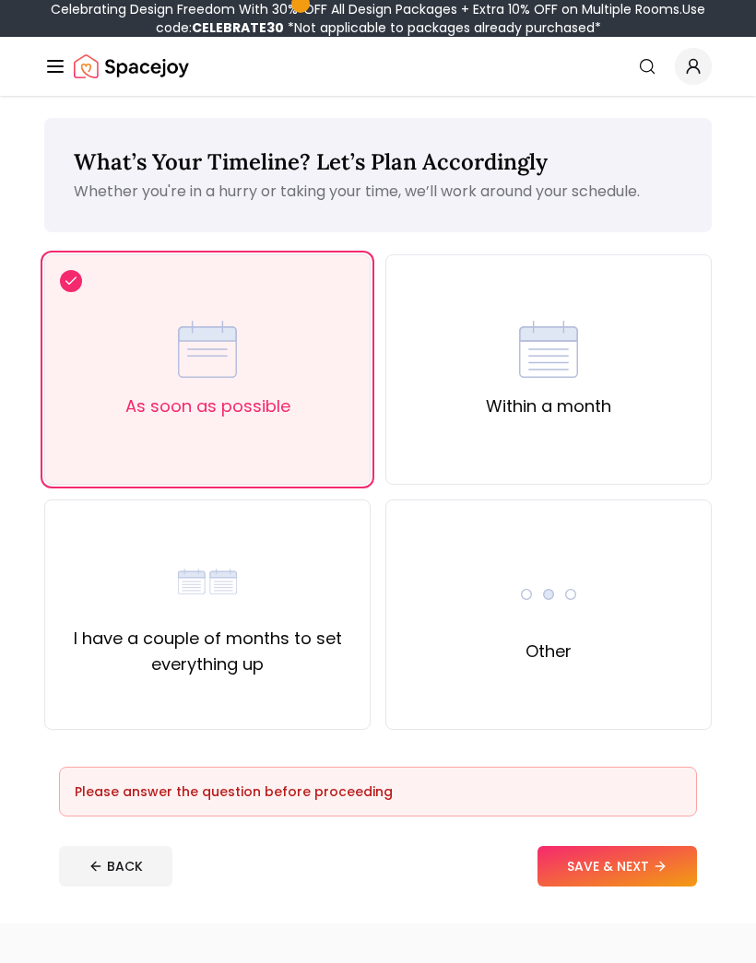
click at [669, 876] on button "SAVE & NEXT" at bounding box center [616, 866] width 159 height 41
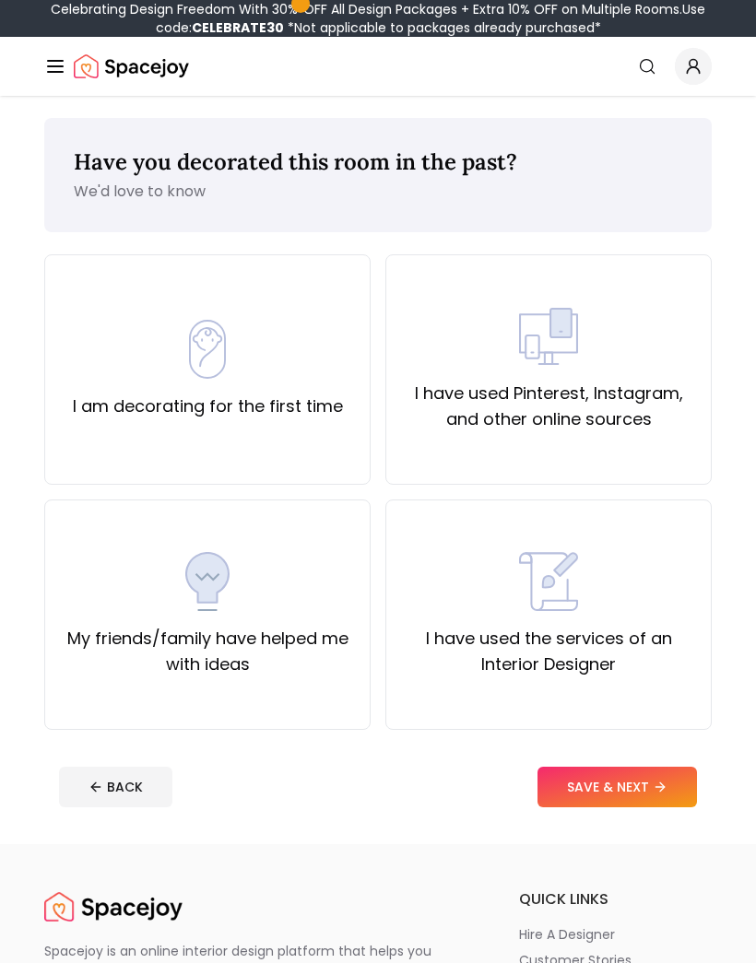
click at [668, 578] on div "I have used the services of an Interior Designer" at bounding box center [548, 614] width 295 height 125
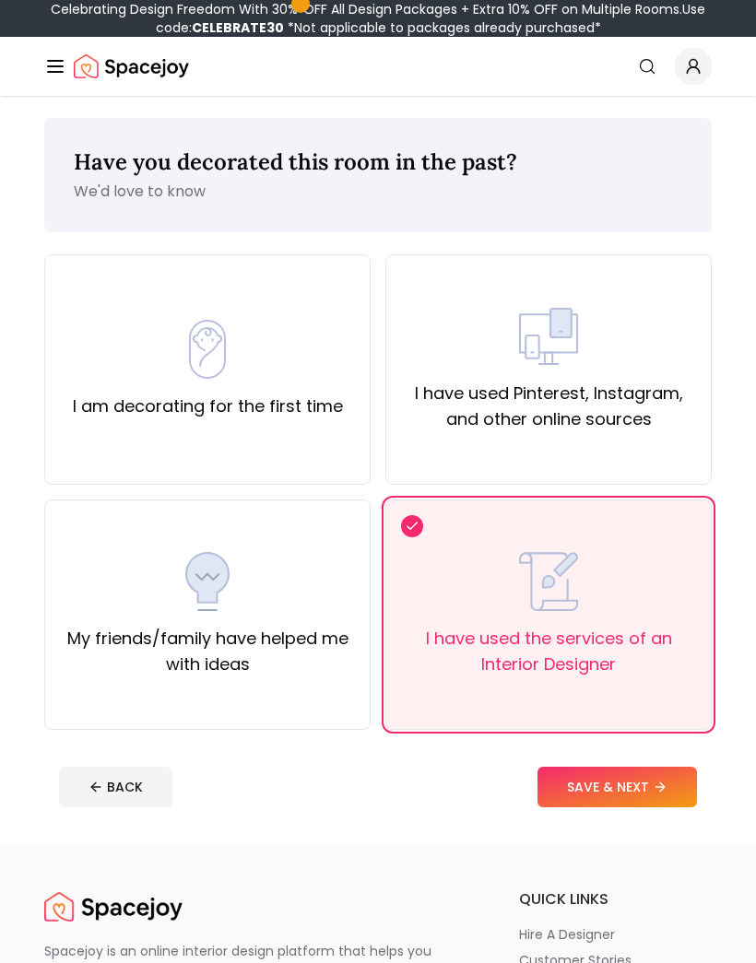
click at [653, 780] on button "SAVE & NEXT" at bounding box center [616, 787] width 159 height 41
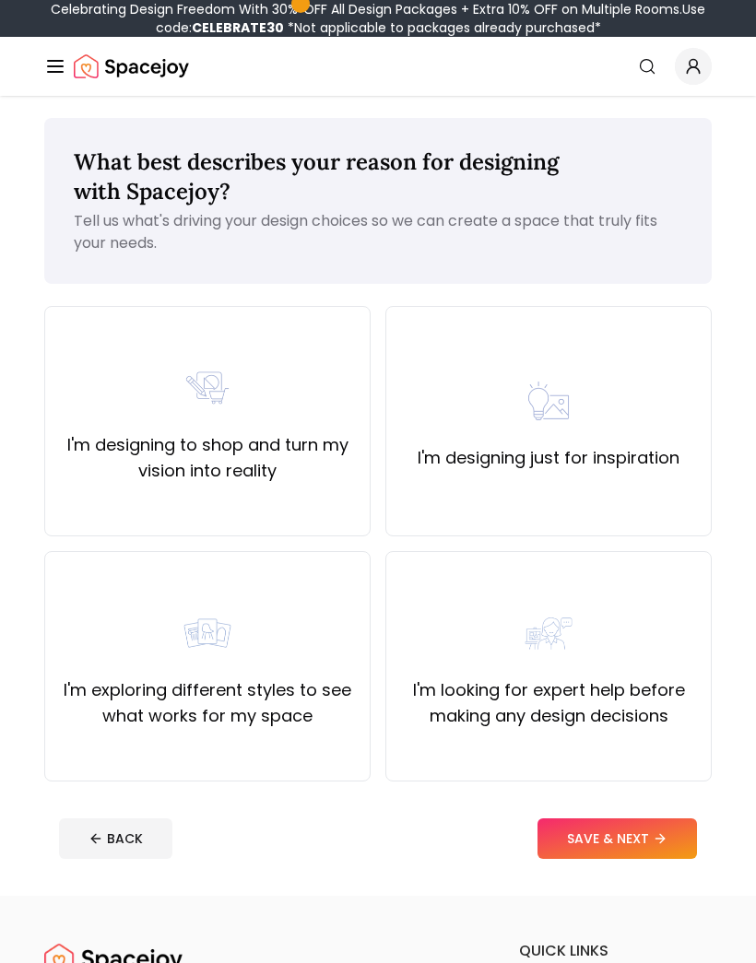
click at [698, 441] on div "I'm designing just for inspiration" at bounding box center [548, 421] width 326 height 230
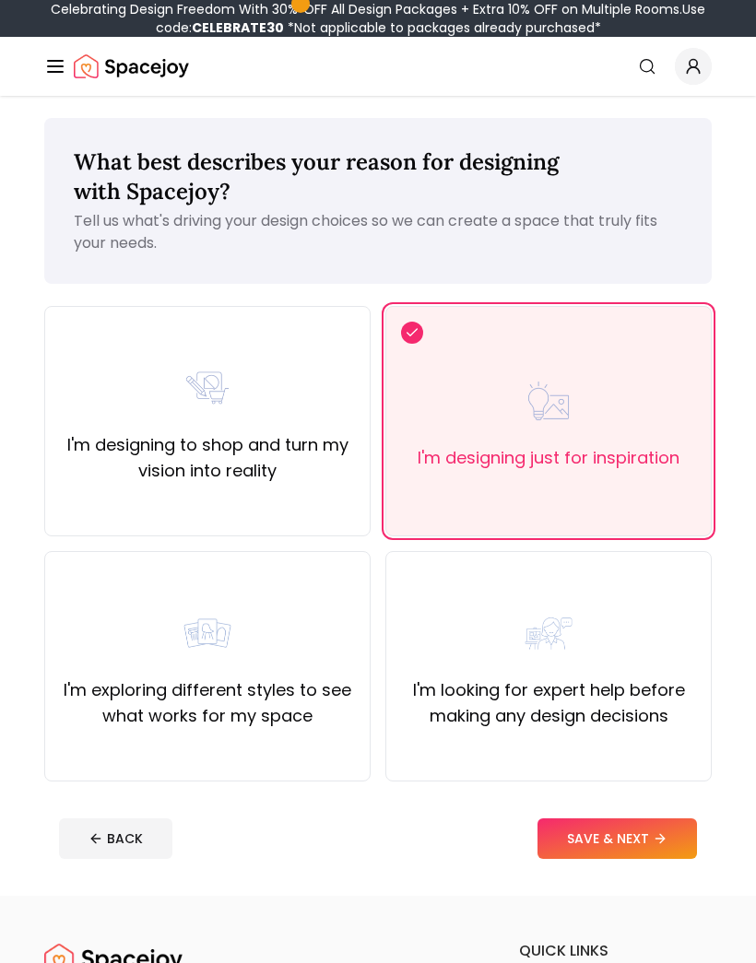
click at [661, 762] on div "I'm looking for expert help before making any design decisions" at bounding box center [548, 666] width 326 height 230
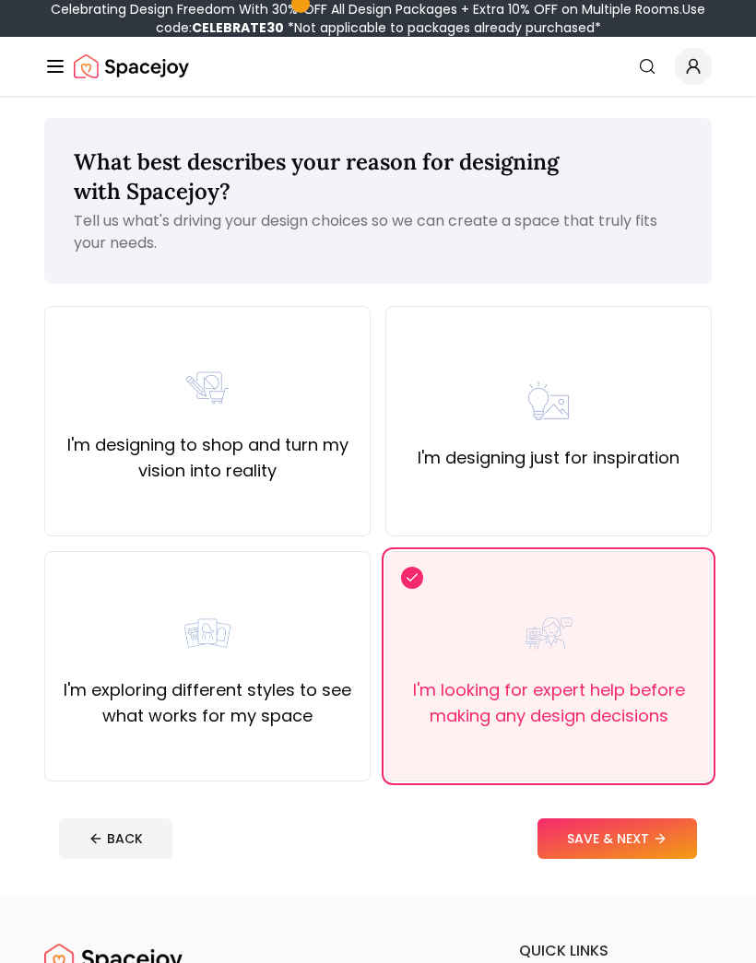
click at [645, 464] on label "I'm designing just for inspiration" at bounding box center [548, 458] width 262 height 26
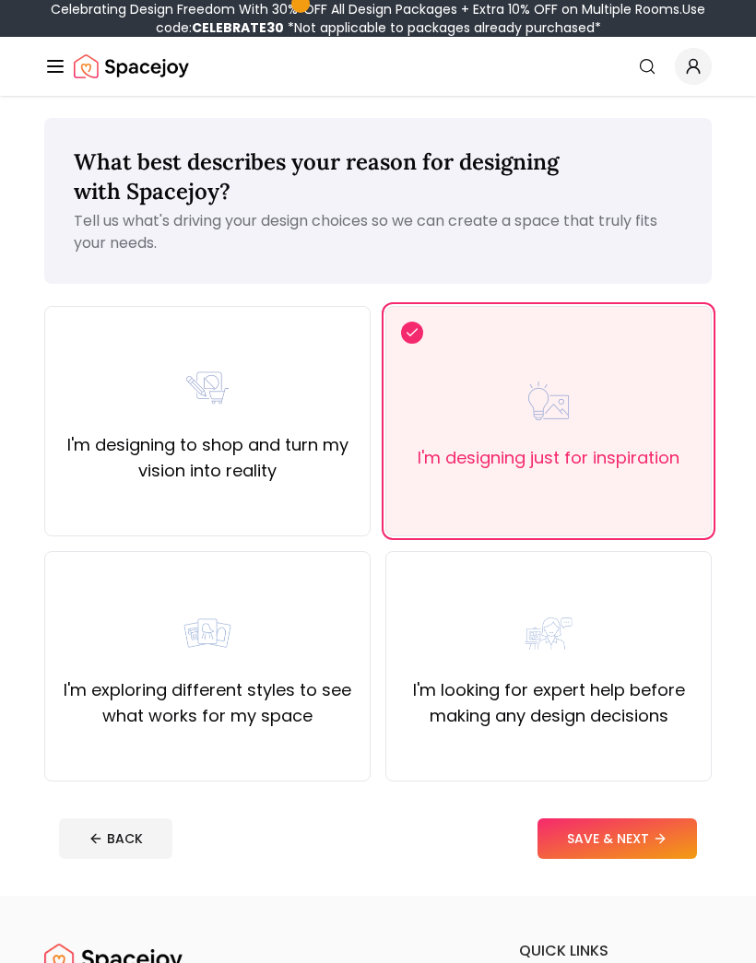
click at [650, 831] on button "SAVE & NEXT" at bounding box center [616, 838] width 159 height 41
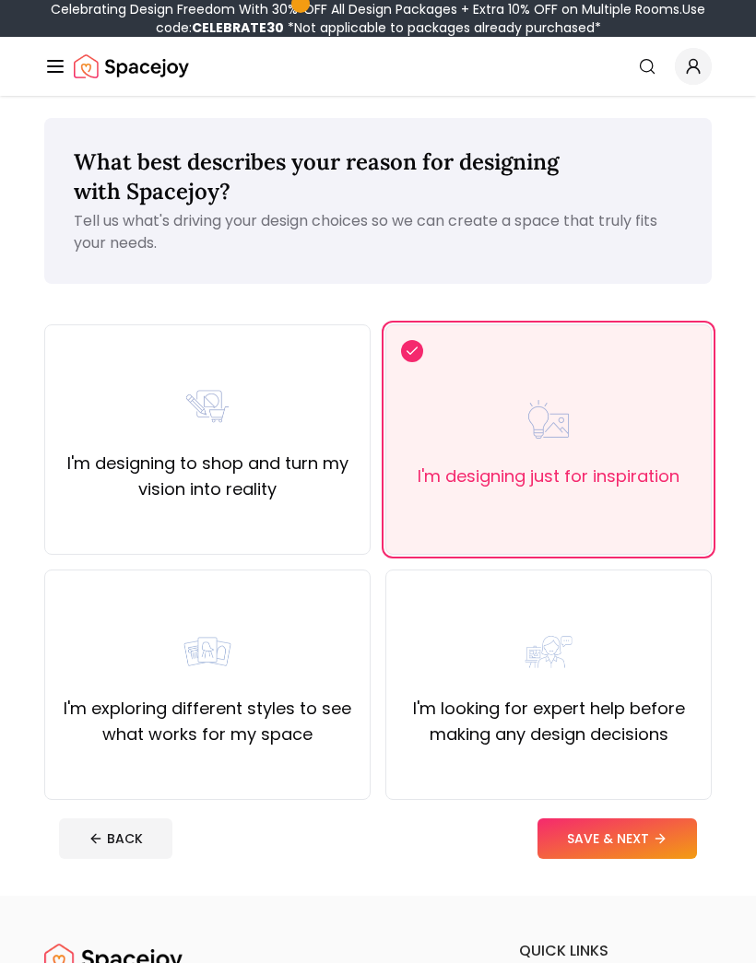
scroll to position [70, 0]
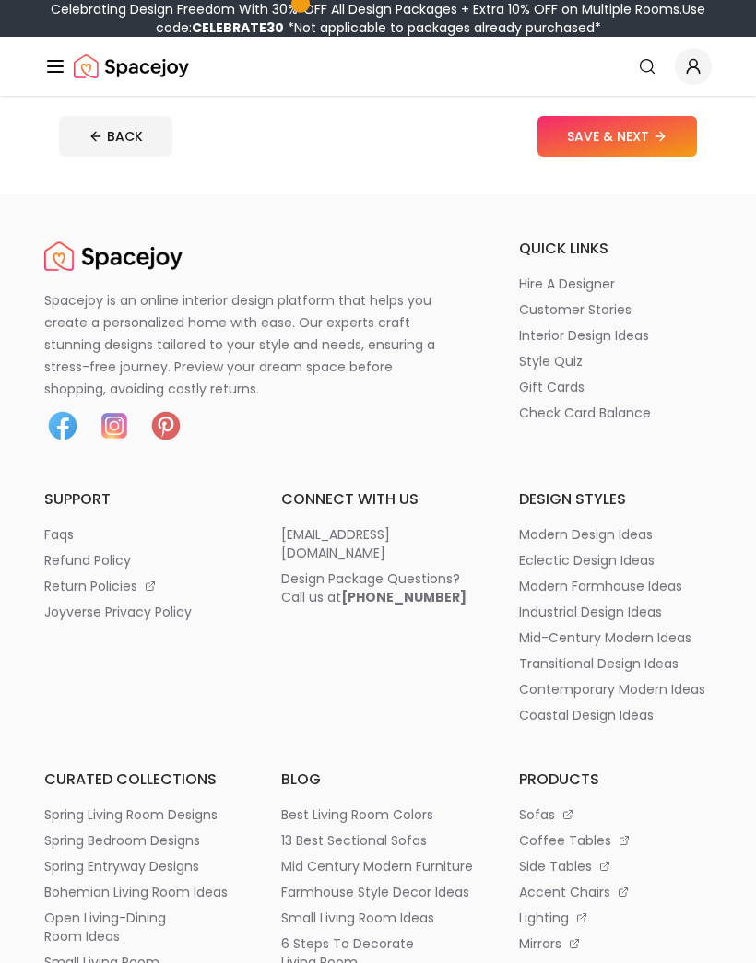
scroll to position [83, 0]
